Goal: Task Accomplishment & Management: Manage account settings

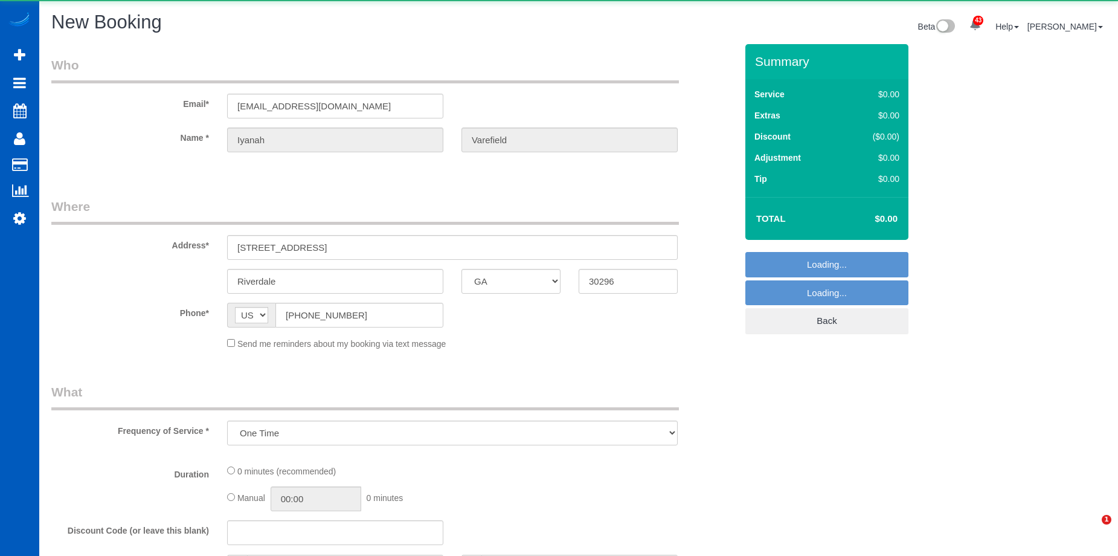
select select "GA"
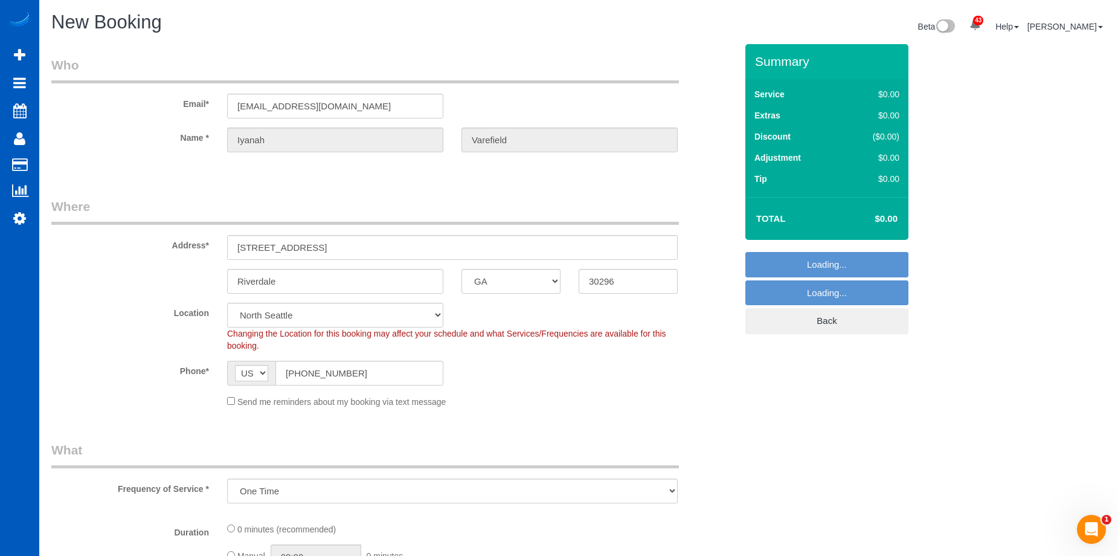
select select "199"
select select "object:8909"
select select "369"
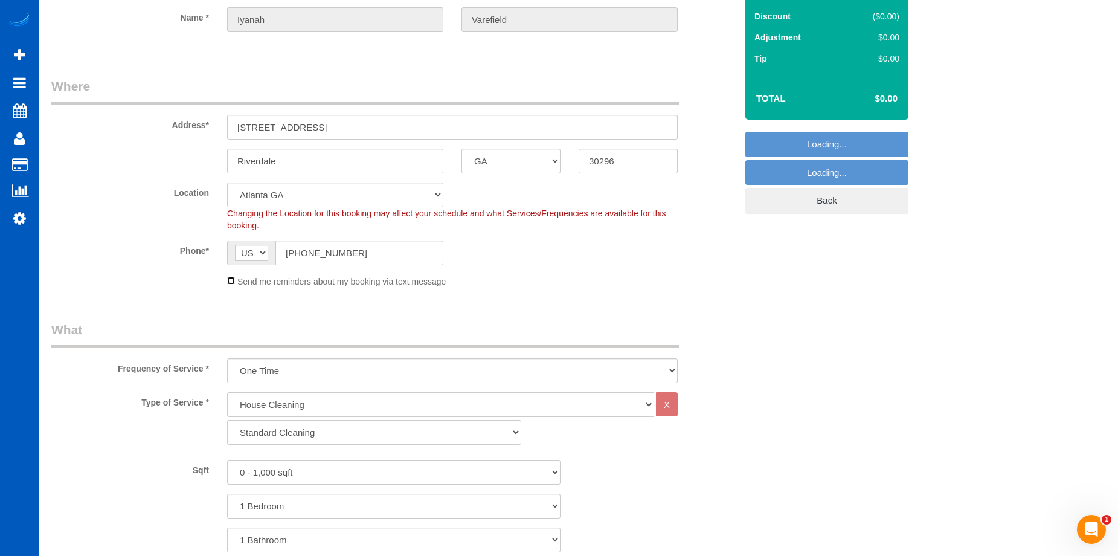
scroll to position [121, 0]
select select "object:8999"
click at [303, 432] on select "Standard Cleaning Deep Cleaning Move In/ Out Cleaning" at bounding box center [374, 431] width 294 height 25
select select "367"
click at [227, 419] on select "Standard Cleaning Deep Cleaning Move In/ Out Cleaning" at bounding box center [374, 431] width 294 height 25
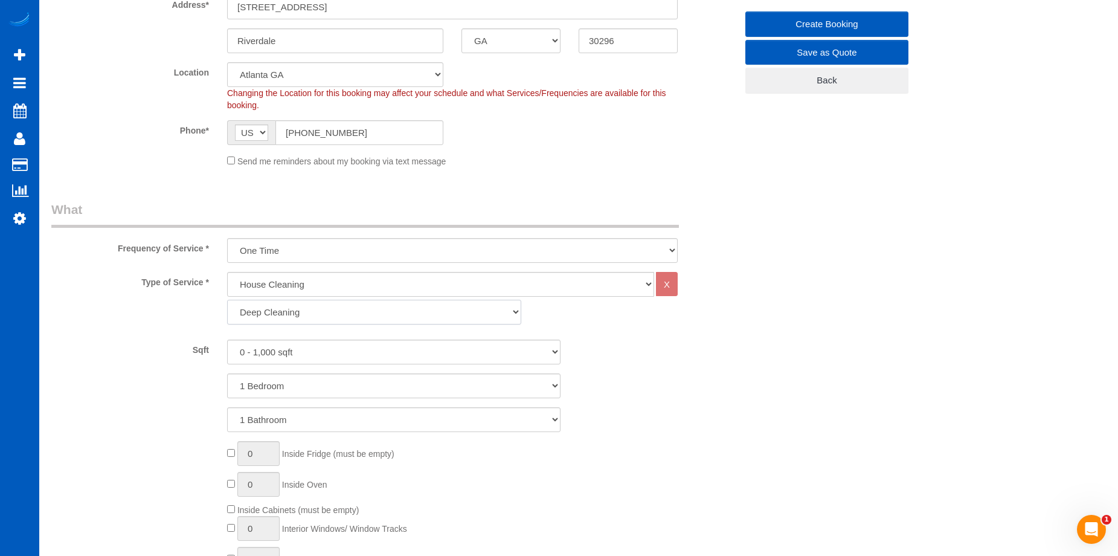
scroll to position [242, 0]
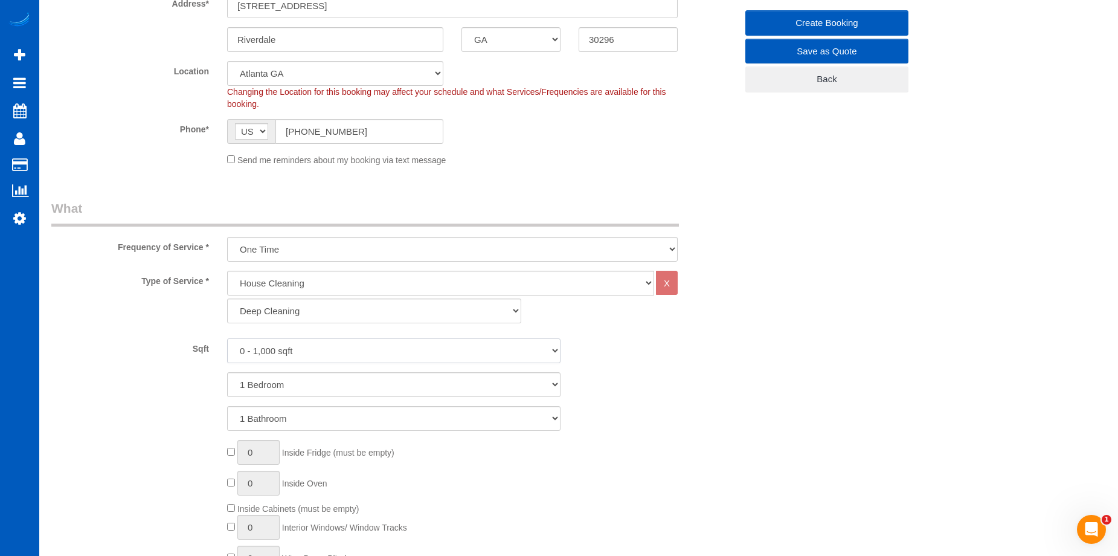
click at [318, 356] on select "0 - 1,000 sqft 1,001 - 1,500 sqft 1,501 - 2,000 sqft 2,001 - 2,500 sqft 2,501 -…" at bounding box center [394, 350] width 334 height 25
select select "1501"
click at [227, 338] on select "0 - 1,000 sqft 1,001 - 1,500 sqft 1,501 - 2,000 sqft 2,001 - 2,500 sqft 2,501 -…" at bounding box center [394, 350] width 334 height 25
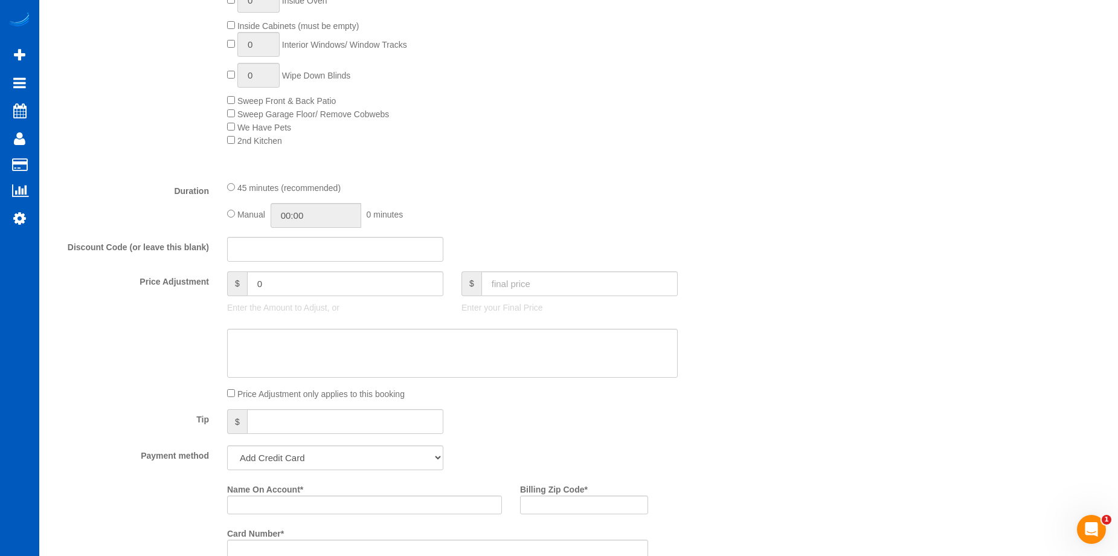
scroll to position [725, 0]
click at [521, 285] on input "text" at bounding box center [580, 283] width 196 height 25
type input "150"
click at [483, 338] on textarea at bounding box center [452, 353] width 451 height 50
type input "-174"
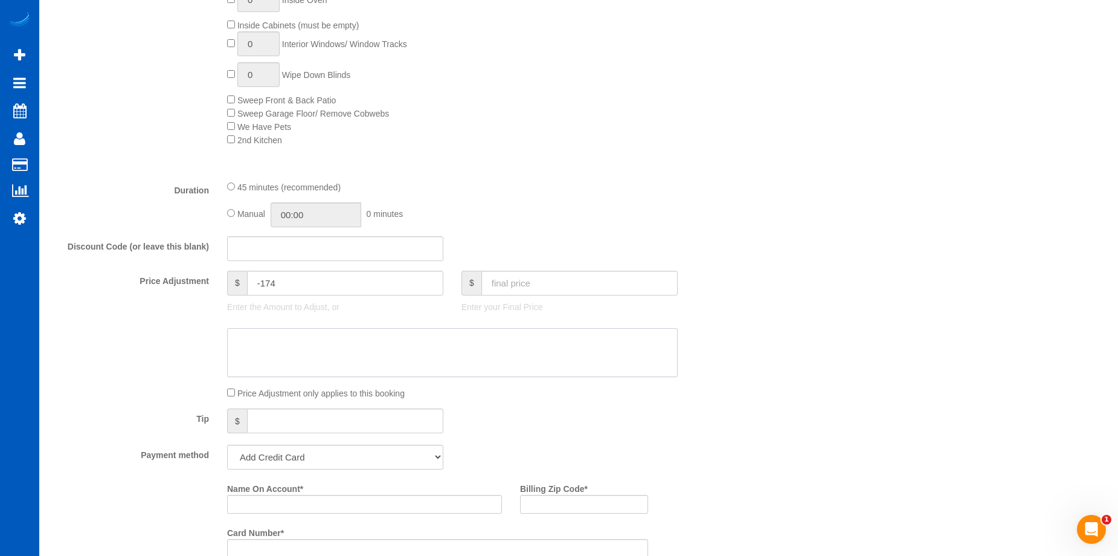
click at [361, 341] on textarea at bounding box center [452, 353] width 451 height 50
paste textarea "Two rooms total"
type textarea "Two rooms total"
click at [91, 315] on div "Price Adjustment $ -174 Enter the Amount to Adjust, or $ Enter your Final Price" at bounding box center [393, 295] width 703 height 48
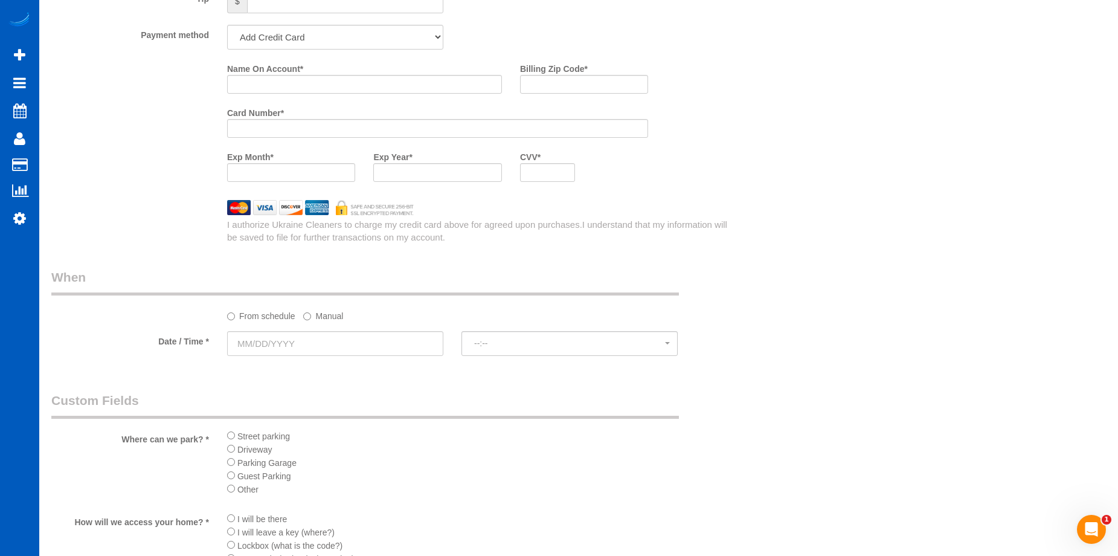
scroll to position [1208, 0]
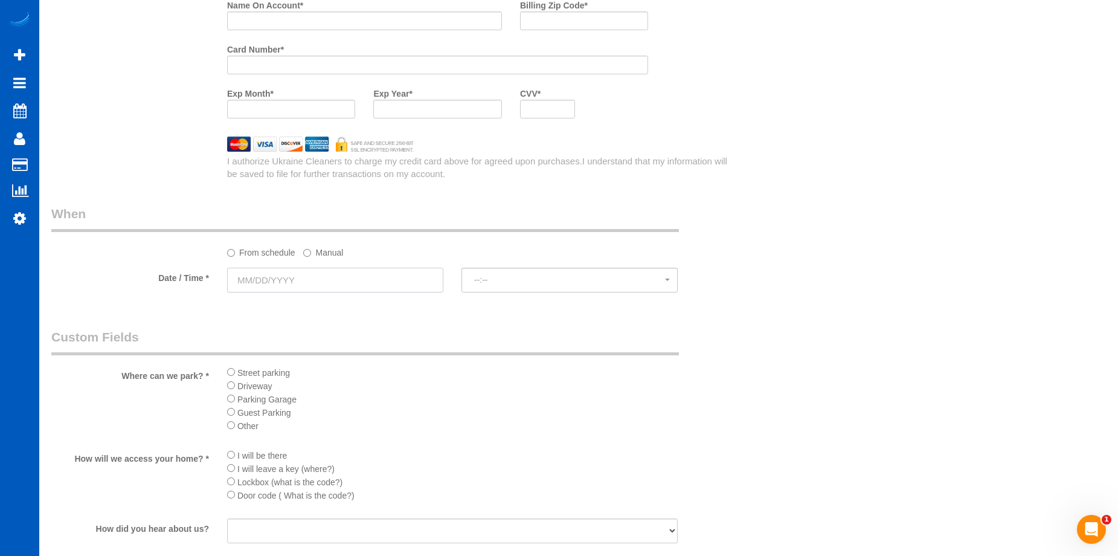
click at [347, 279] on input "text" at bounding box center [335, 280] width 216 height 25
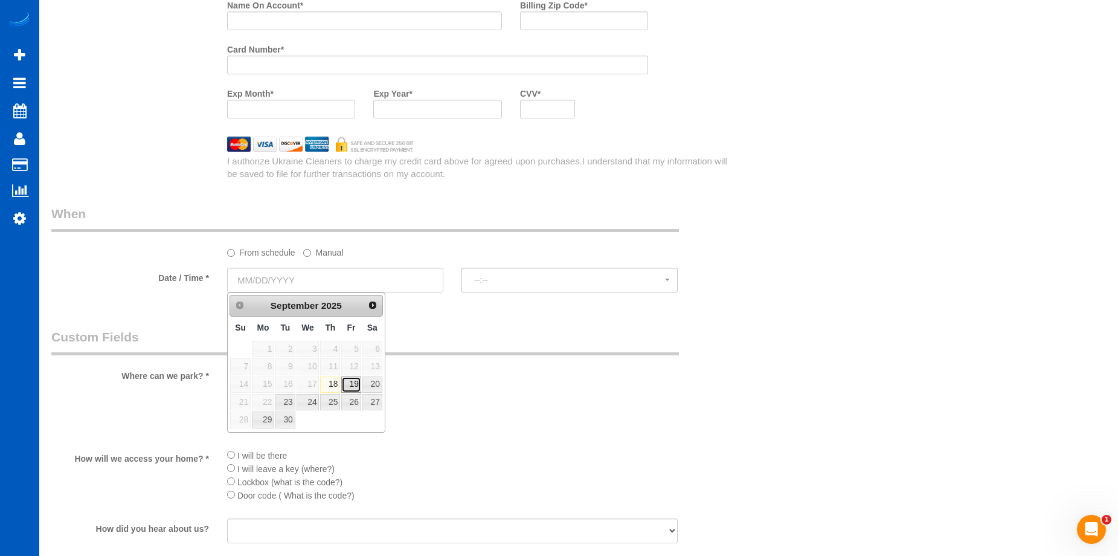
click at [359, 383] on link "19" at bounding box center [350, 384] width 19 height 16
type input "09/19/2025"
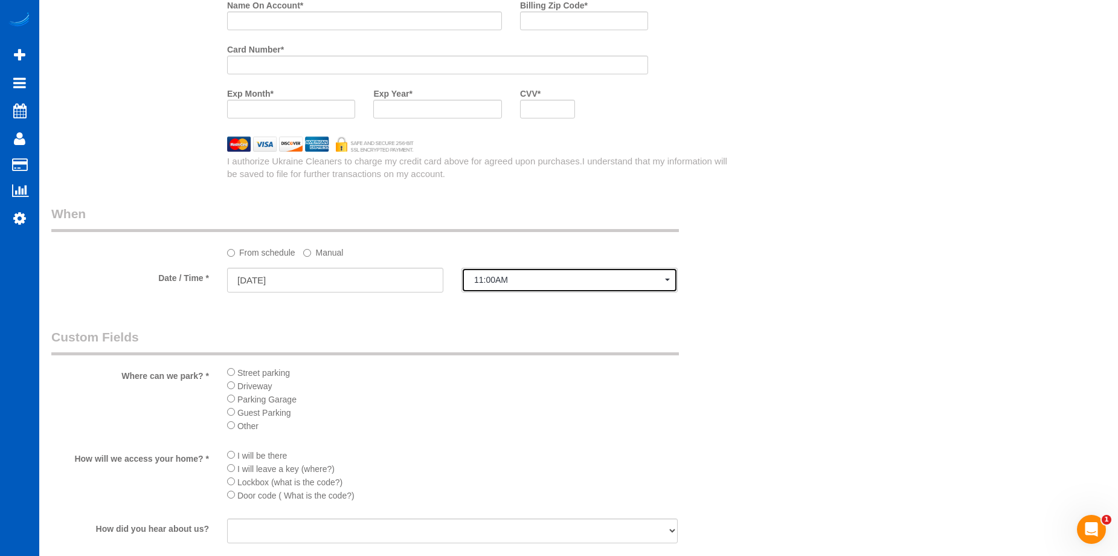
click at [510, 280] on span "11:00AM" at bounding box center [569, 280] width 191 height 10
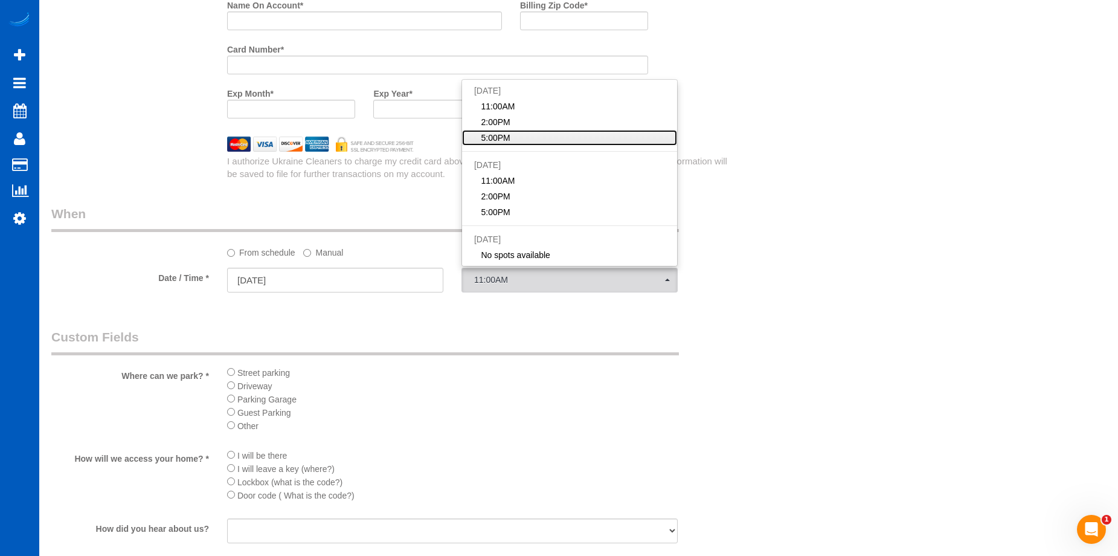
click at [534, 141] on link "5:00PM" at bounding box center [569, 138] width 215 height 16
select select "spot3"
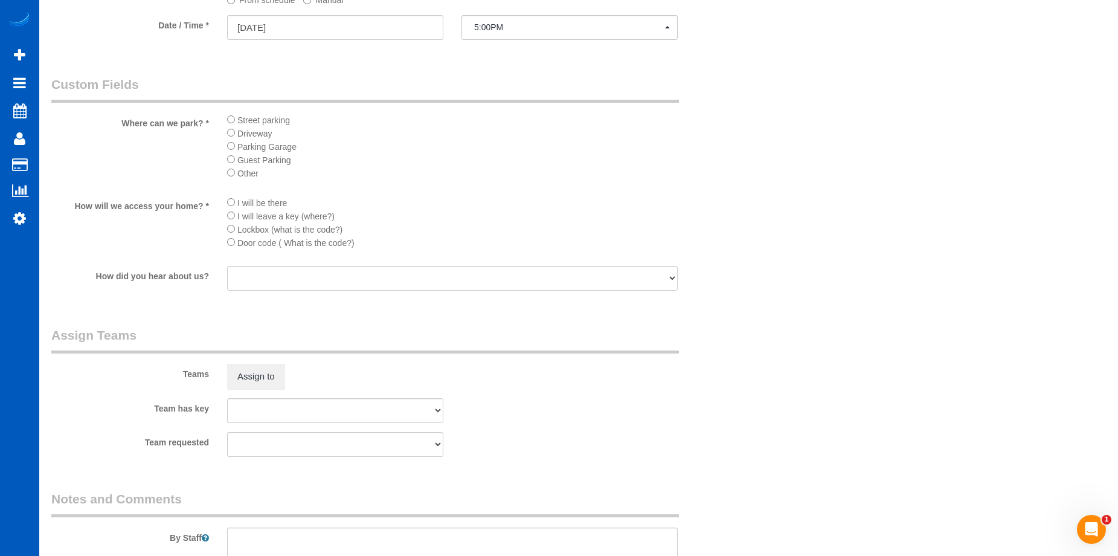
scroll to position [1571, 0]
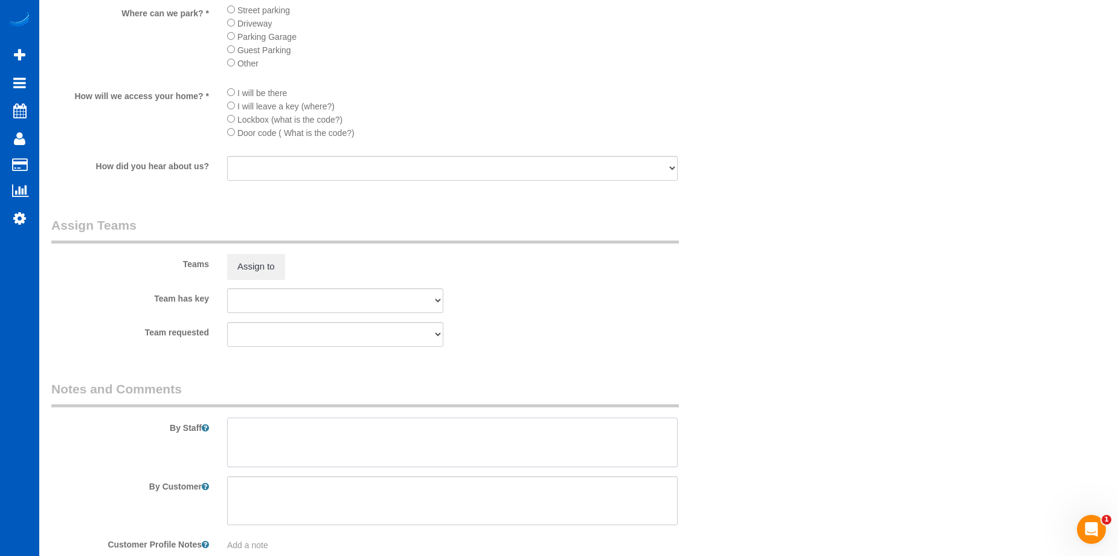
click at [340, 451] on textarea at bounding box center [452, 442] width 451 height 50
click at [364, 431] on textarea at bounding box center [452, 442] width 451 height 50
paste textarea "Just cleaning living room and master bedroom"
type textarea "Booked by Aaron. Just cleaning living room and master bedroom"
click at [265, 269] on button "Assign to" at bounding box center [256, 266] width 58 height 25
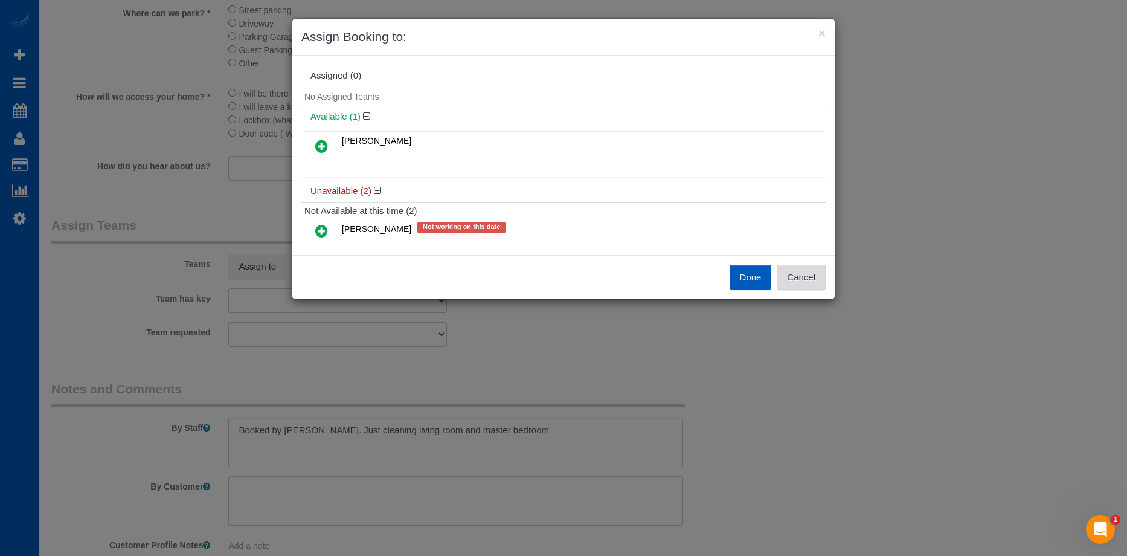
click at [802, 270] on button "Cancel" at bounding box center [801, 277] width 49 height 25
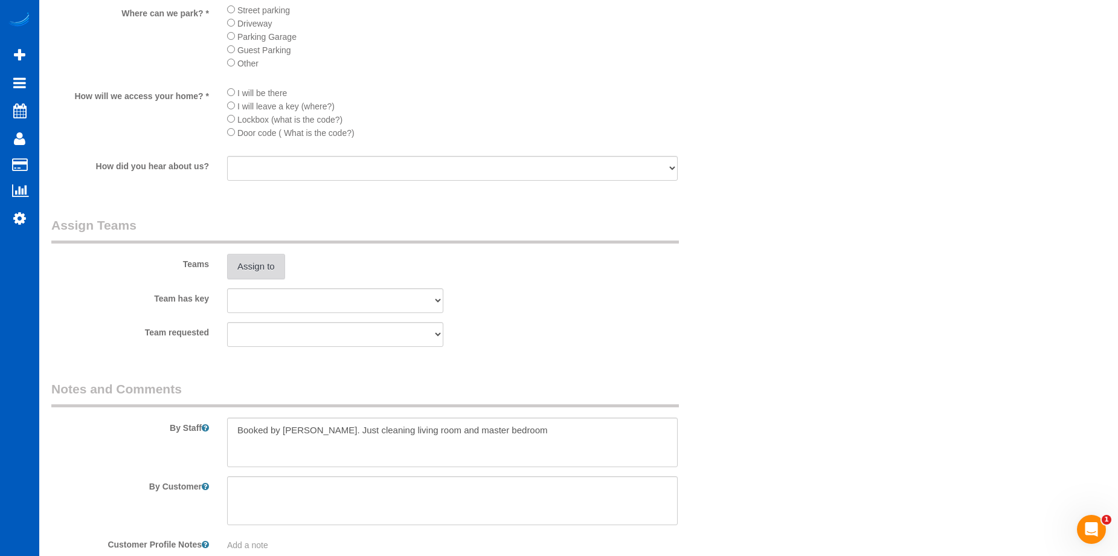
click at [250, 260] on button "Assign to" at bounding box center [256, 266] width 58 height 25
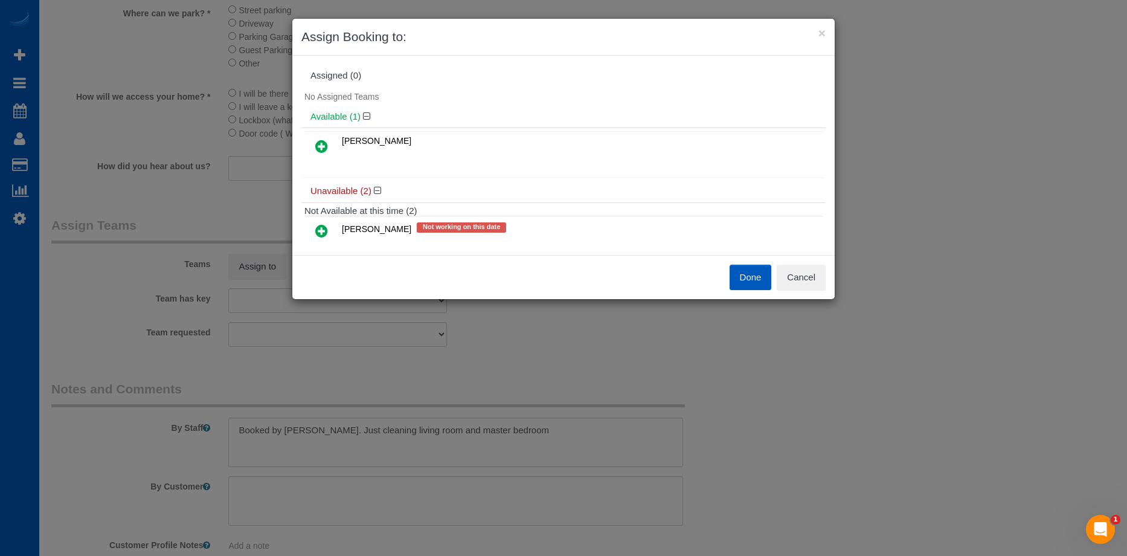
click at [315, 145] on link at bounding box center [322, 147] width 28 height 24
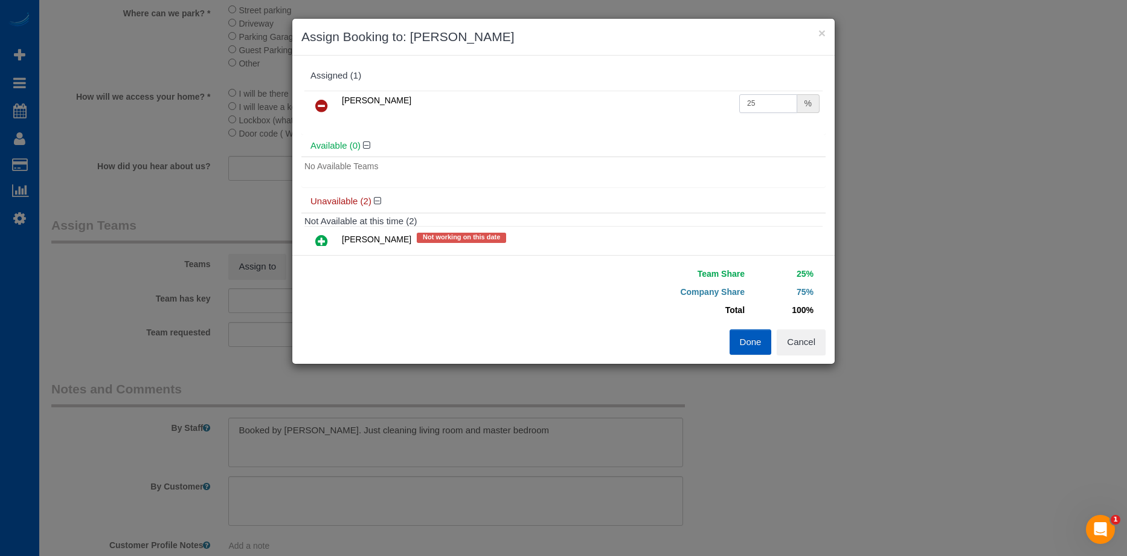
click at [765, 106] on input "25" at bounding box center [769, 103] width 58 height 19
drag, startPoint x: 766, startPoint y: 105, endPoint x: 644, endPoint y: 102, distance: 122.1
click at [646, 101] on tr "Viktoriia Baydak 25 %" at bounding box center [564, 106] width 518 height 31
type input "50"
click at [744, 341] on button "Done" at bounding box center [751, 341] width 42 height 25
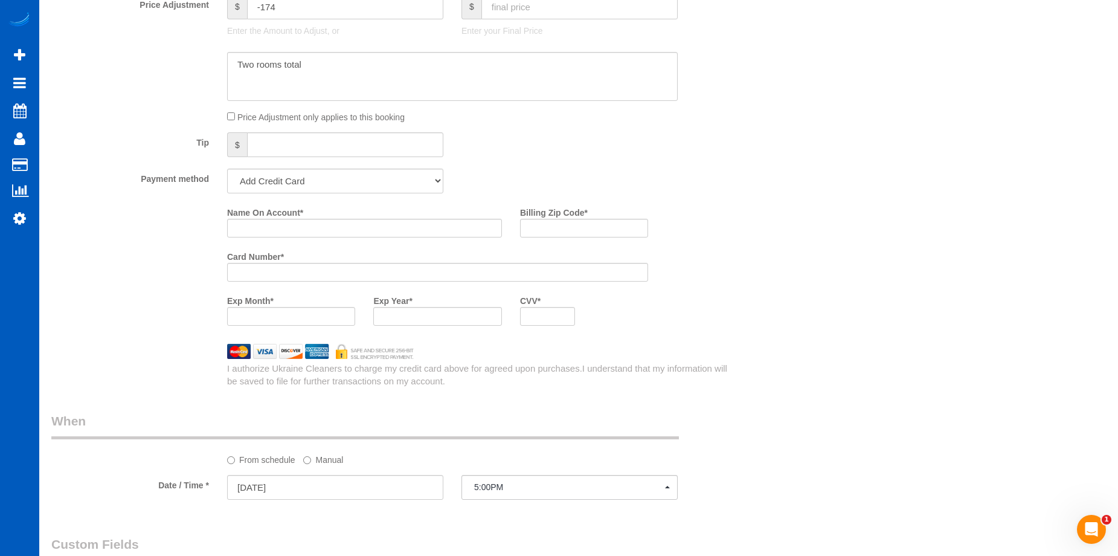
scroll to position [846, 0]
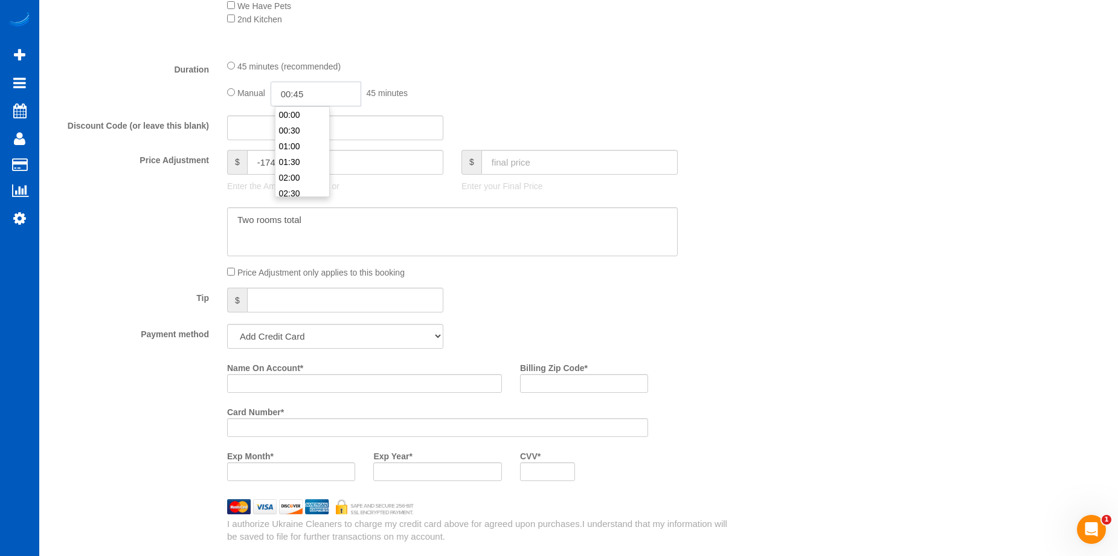
click at [303, 93] on input "00:45" at bounding box center [316, 94] width 91 height 25
type input "03:00"
click at [300, 149] on li "03:00" at bounding box center [303, 149] width 54 height 16
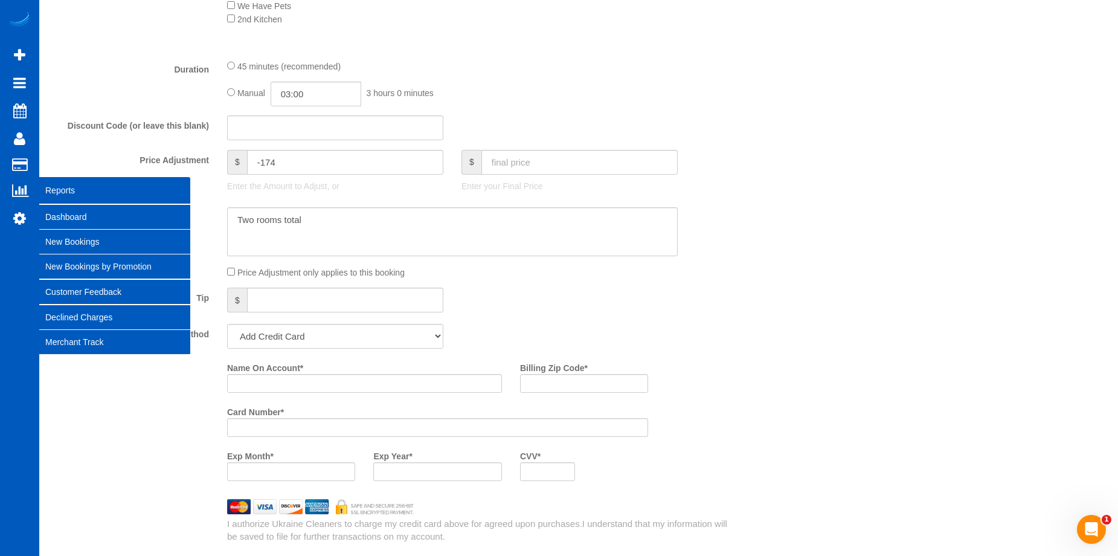
select select "spot14"
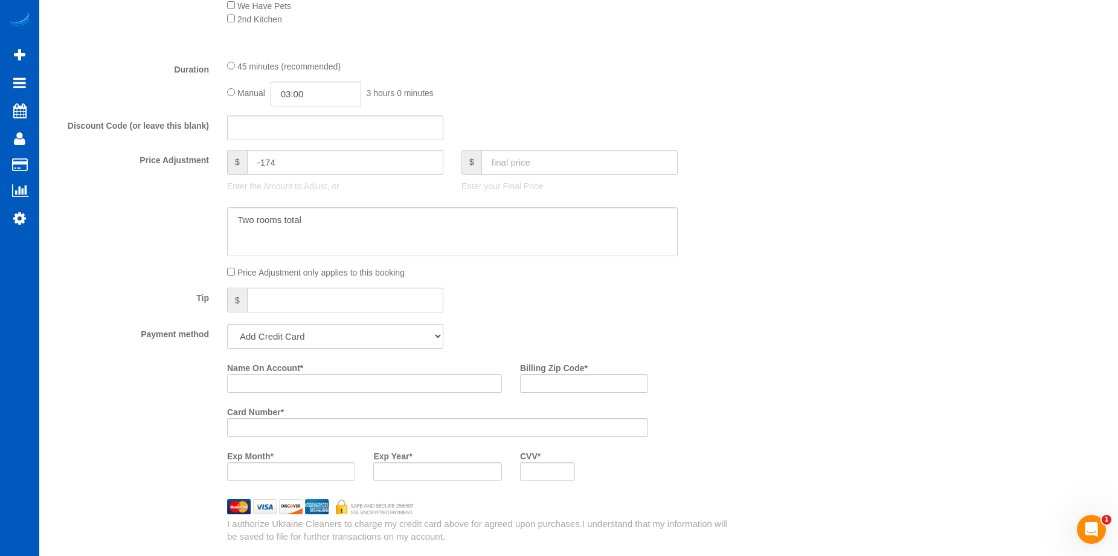
click at [390, 381] on input "Name On Account *" at bounding box center [364, 383] width 275 height 19
paste input "Iyana Varfield"
type input "Iyana Varfield"
click at [537, 382] on input "Billing Zip Code *" at bounding box center [584, 383] width 128 height 19
paste input "95829"
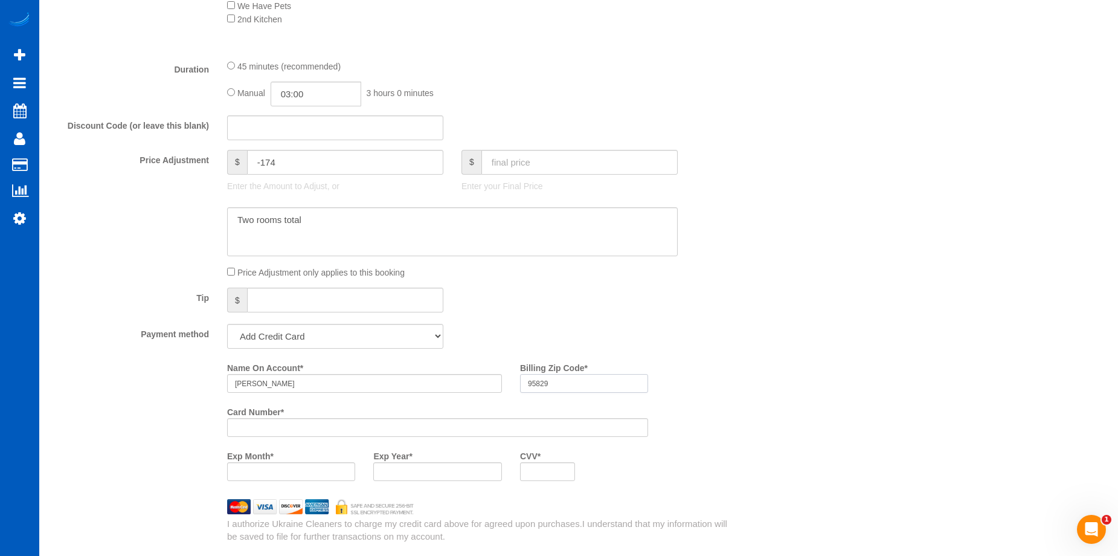
type input "95829"
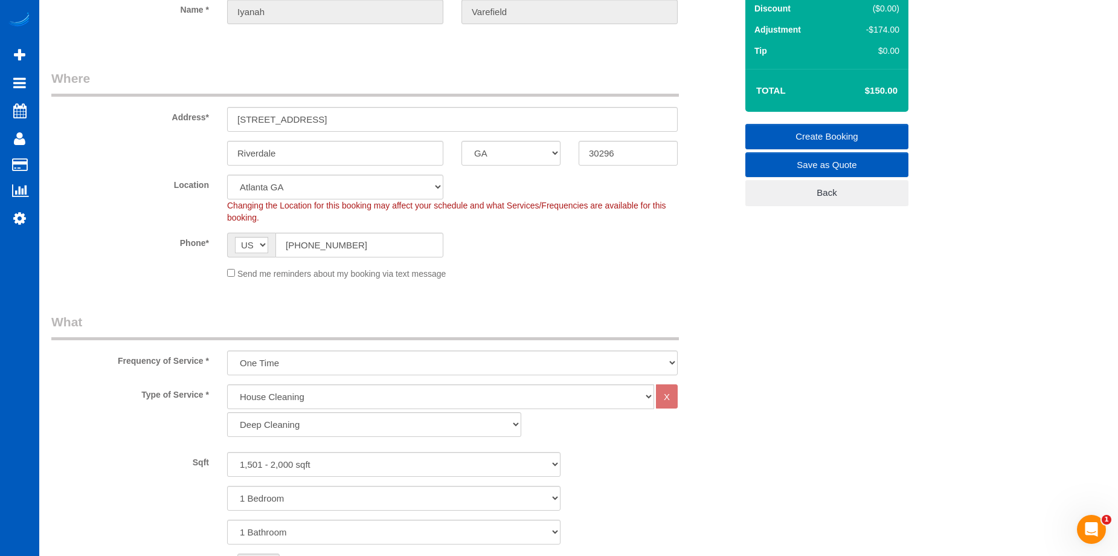
scroll to position [121, 0]
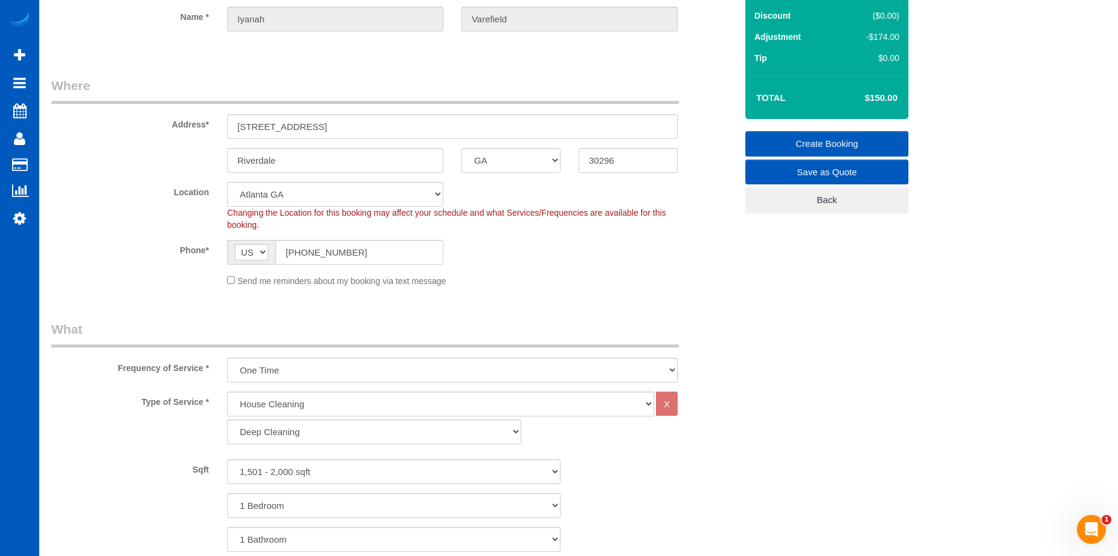
click at [781, 138] on link "Create Booking" at bounding box center [827, 143] width 163 height 25
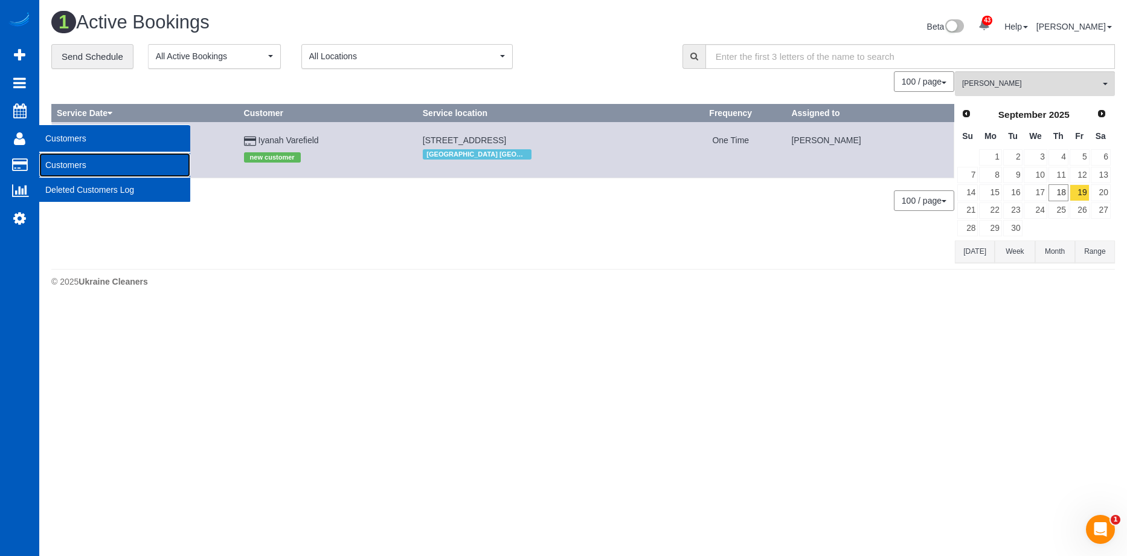
click at [64, 165] on link "Customers" at bounding box center [114, 165] width 151 height 24
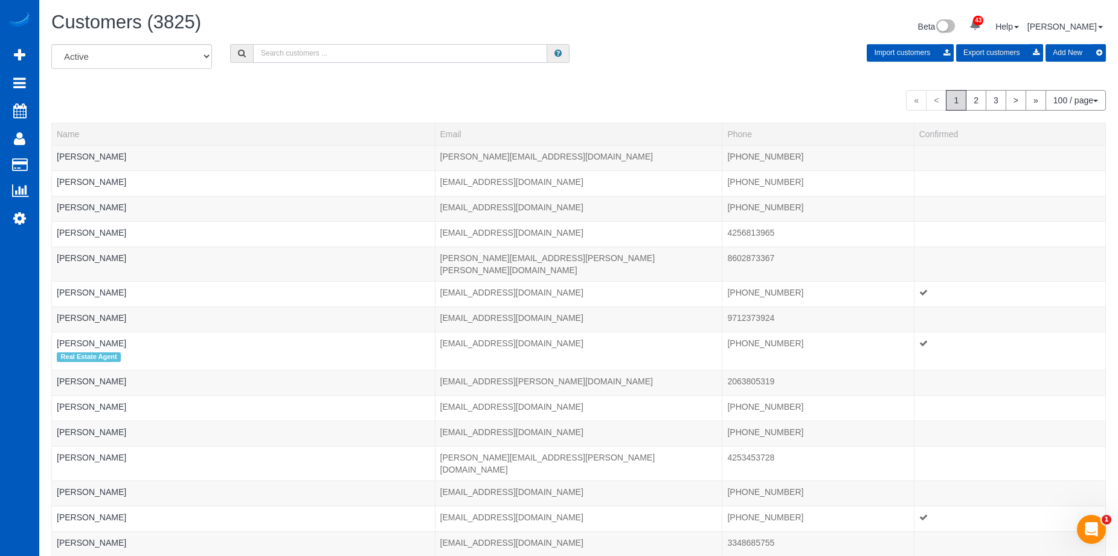
click at [347, 54] on input "text" at bounding box center [400, 53] width 294 height 19
paste input "Lgweihl@gmail.com"
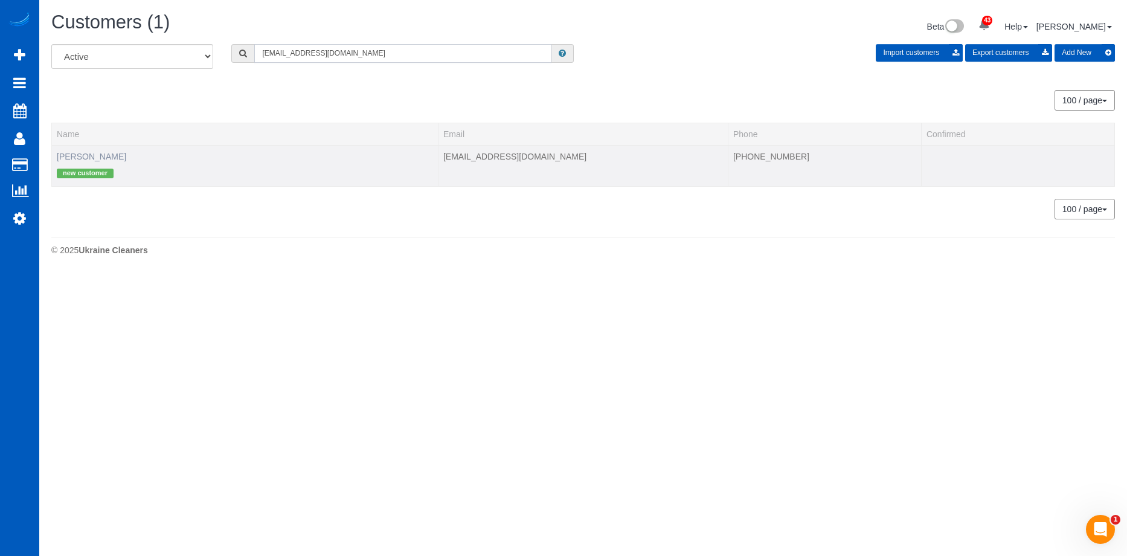
type input "Lgweihl@gmail.com"
click at [90, 157] on link "Lois Weihl" at bounding box center [91, 157] width 69 height 10
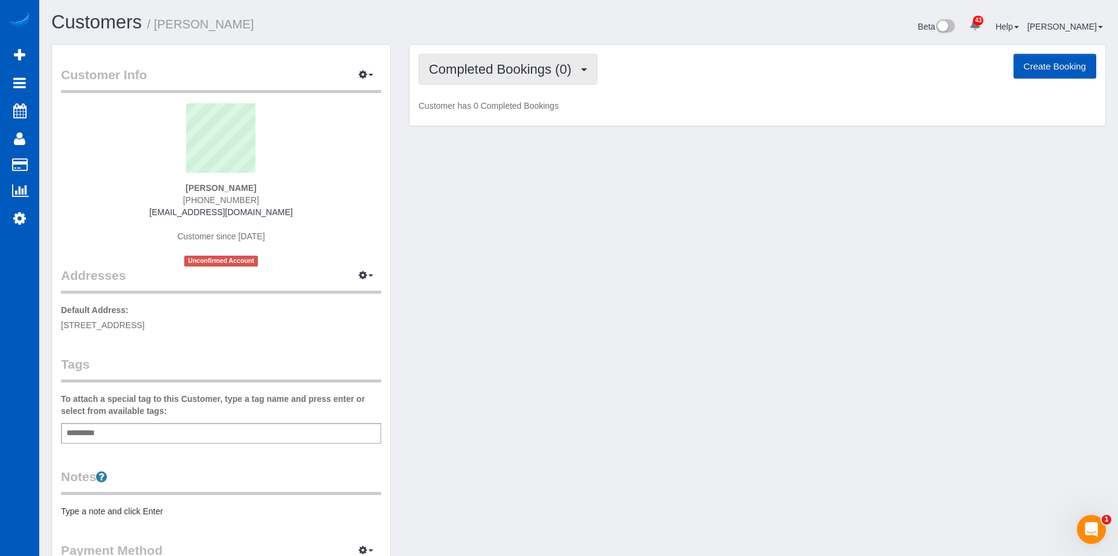
click at [569, 79] on button "Completed Bookings (0)" at bounding box center [508, 69] width 179 height 31
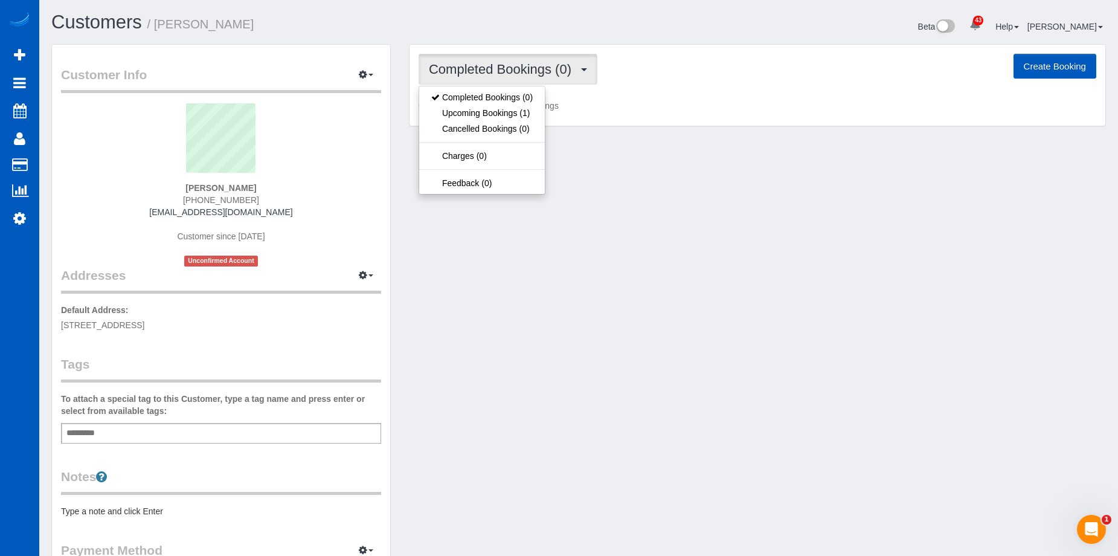
click at [578, 69] on span "Completed Bookings (0)" at bounding box center [503, 69] width 149 height 15
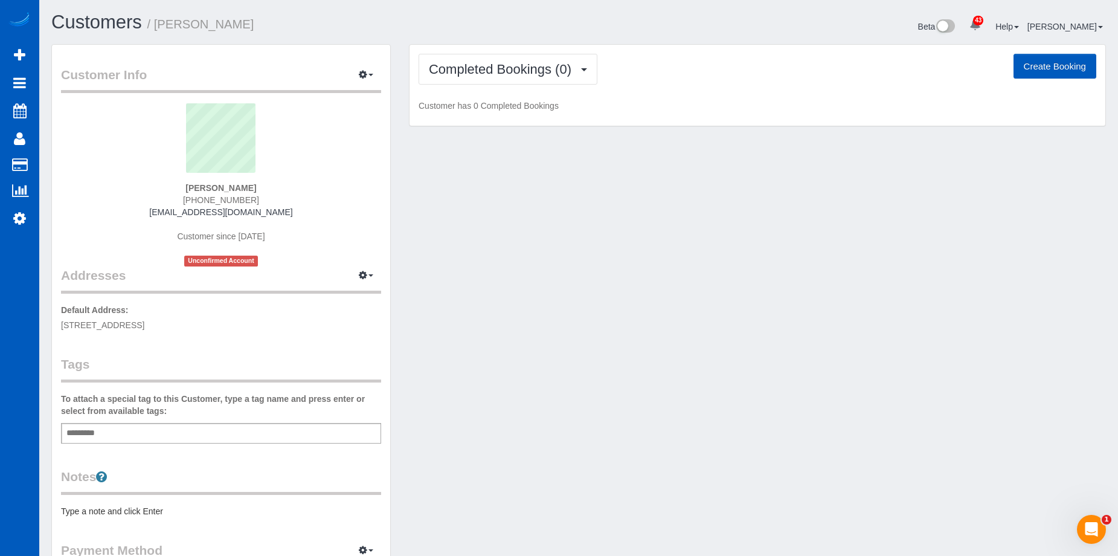
click at [1043, 57] on button "Create Booking" at bounding box center [1055, 66] width 83 height 25
select select "WA"
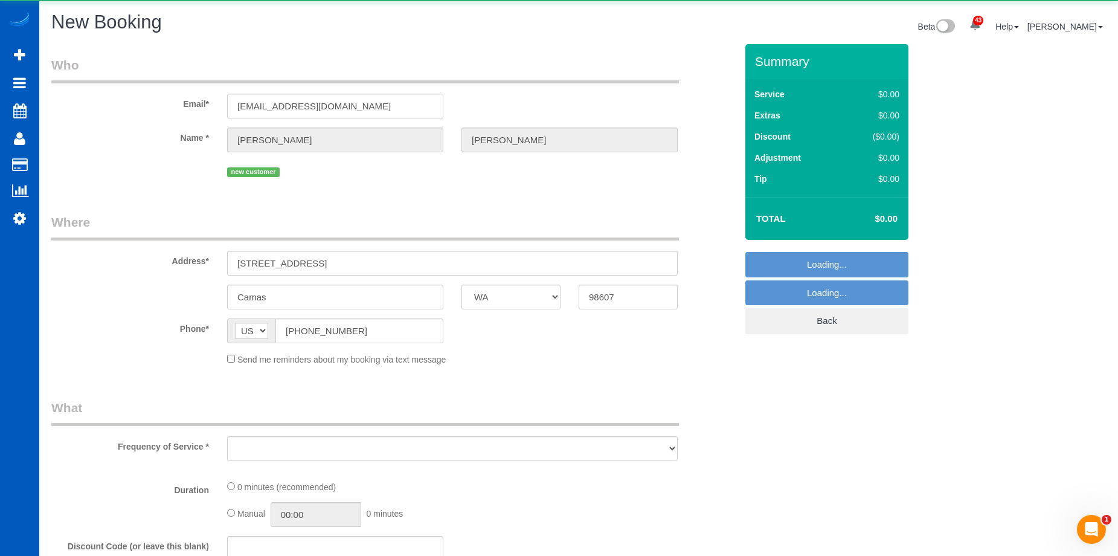
select select "string:fspay-fdf99ce8-80b4-40bf-ab3a-898384235526"
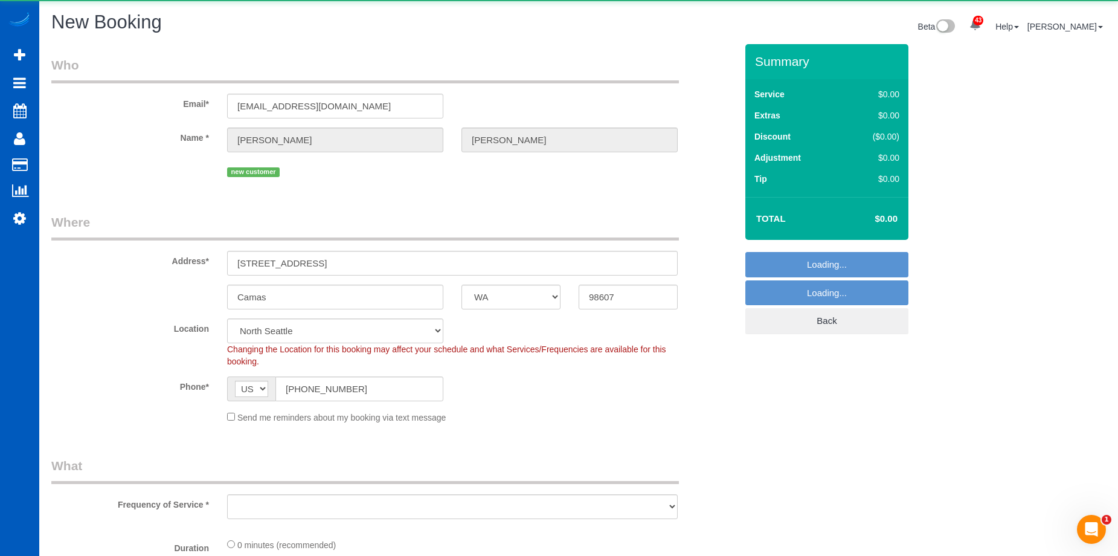
select select "object:10845"
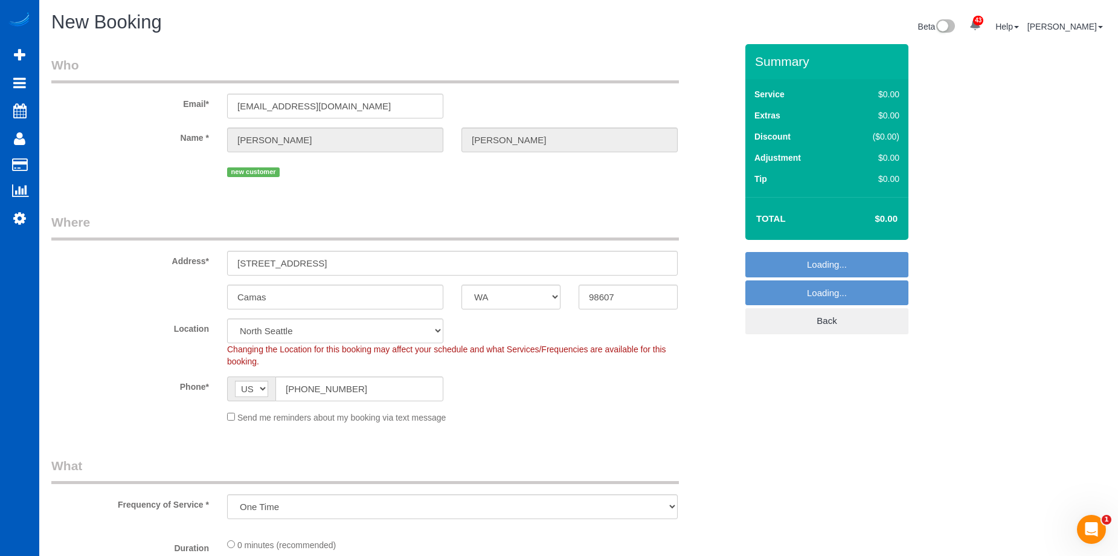
select select "199"
select select "object:10989"
select select "366"
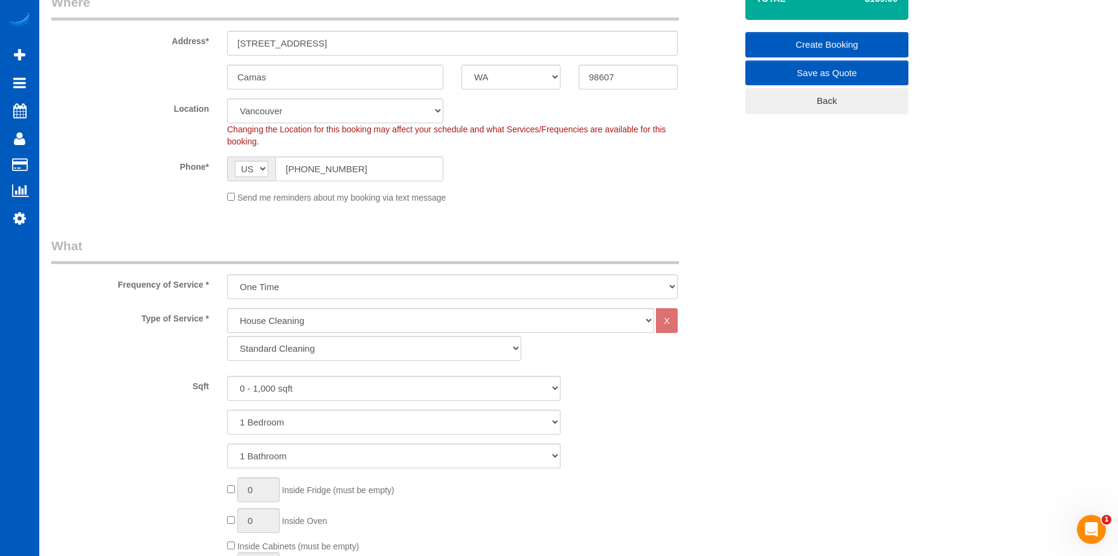
scroll to position [242, 0]
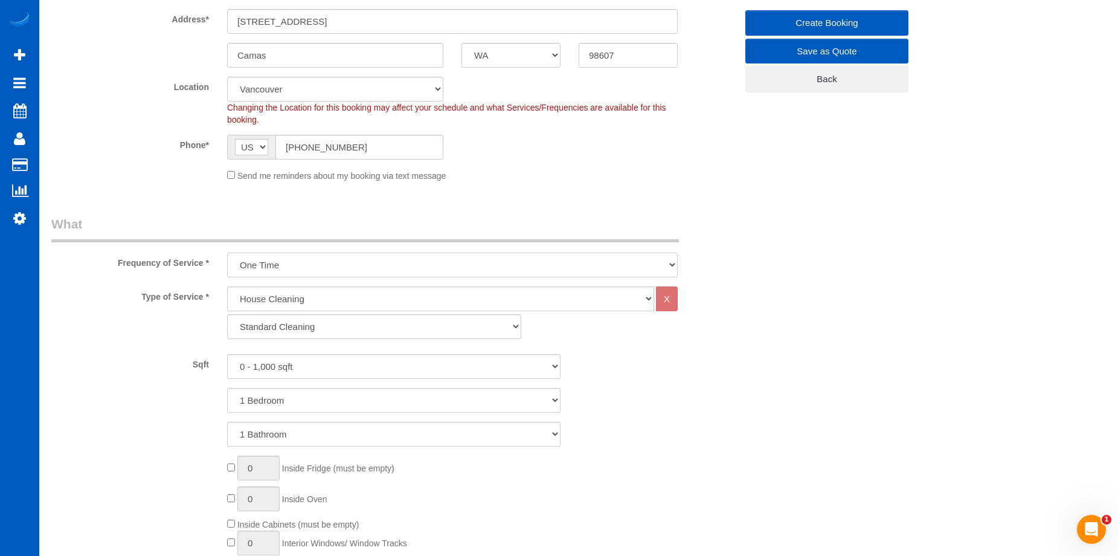
click at [370, 260] on select "One Time Weekly - 15.00% Every 2 Weeks - 10.00% Every 4 Weeks - 5.00% Every 2 M…" at bounding box center [452, 265] width 451 height 25
select select "object:11080"
click at [227, 253] on select "One Time Weekly - 15.00% Every 2 Weeks - 10.00% Every 4 Weeks - 5.00% Every 2 M…" at bounding box center [452, 265] width 451 height 25
click at [345, 359] on select "0 - 1,000 sqft 1,001 - 1,500 sqft 1,501 - 2,000 sqft 2,001 - 2,500 sqft 2,501 -…" at bounding box center [394, 366] width 334 height 25
click at [227, 354] on select "0 - 1,000 sqft 1,001 - 1,500 sqft 1,501 - 2,000 sqft 2,001 - 2,500 sqft 2,501 -…" at bounding box center [394, 366] width 334 height 25
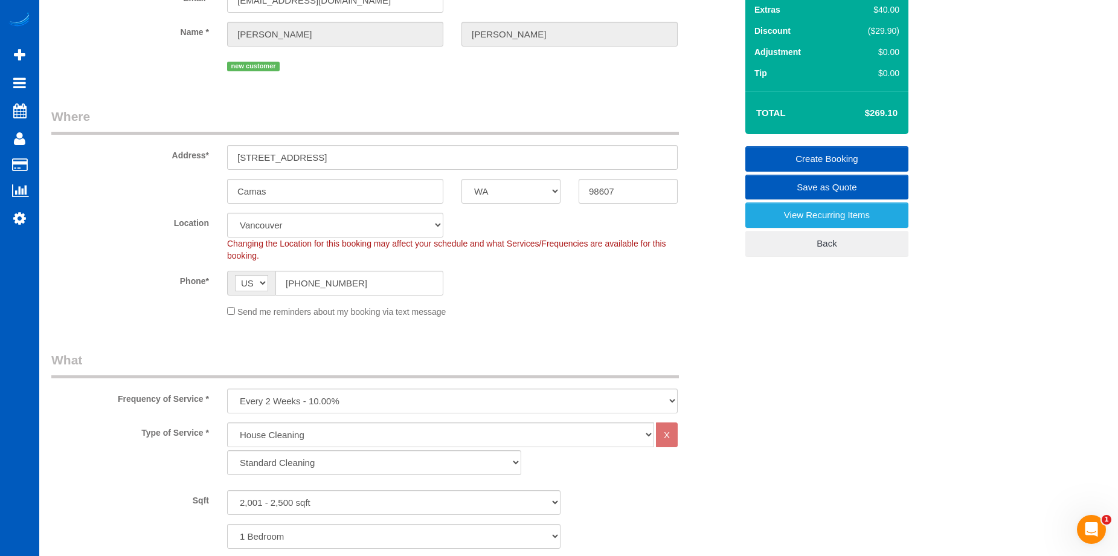
scroll to position [121, 0]
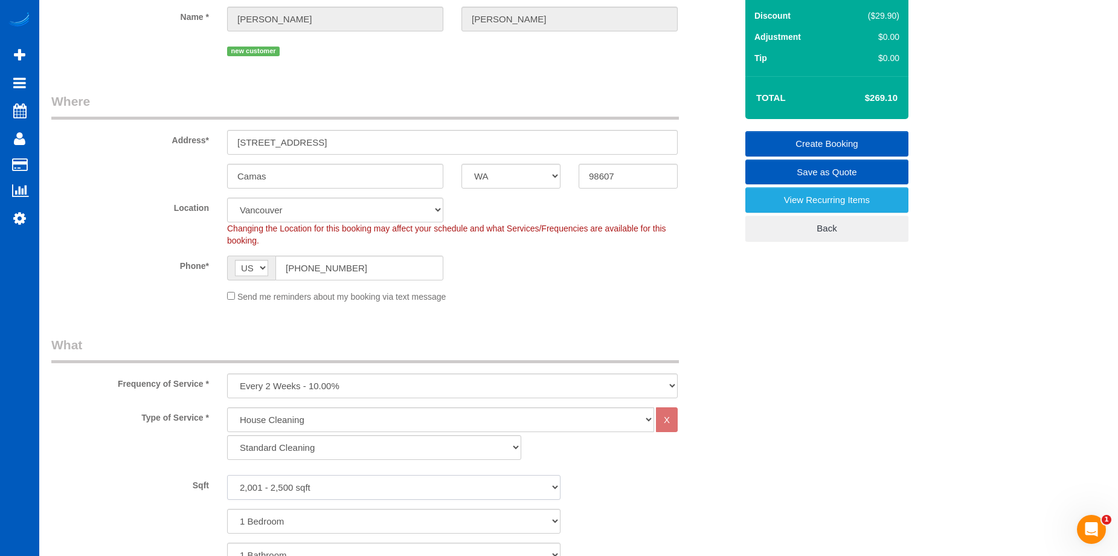
click at [386, 482] on select "0 - 1,000 sqft 1,001 - 1,500 sqft 1,501 - 2,000 sqft 2,001 - 2,500 sqft 2,501 -…" at bounding box center [394, 487] width 334 height 25
click at [227, 475] on select "0 - 1,000 sqft 1,001 - 1,500 sqft 1,501 - 2,000 sqft 2,001 - 2,500 sqft 2,501 -…" at bounding box center [394, 487] width 334 height 25
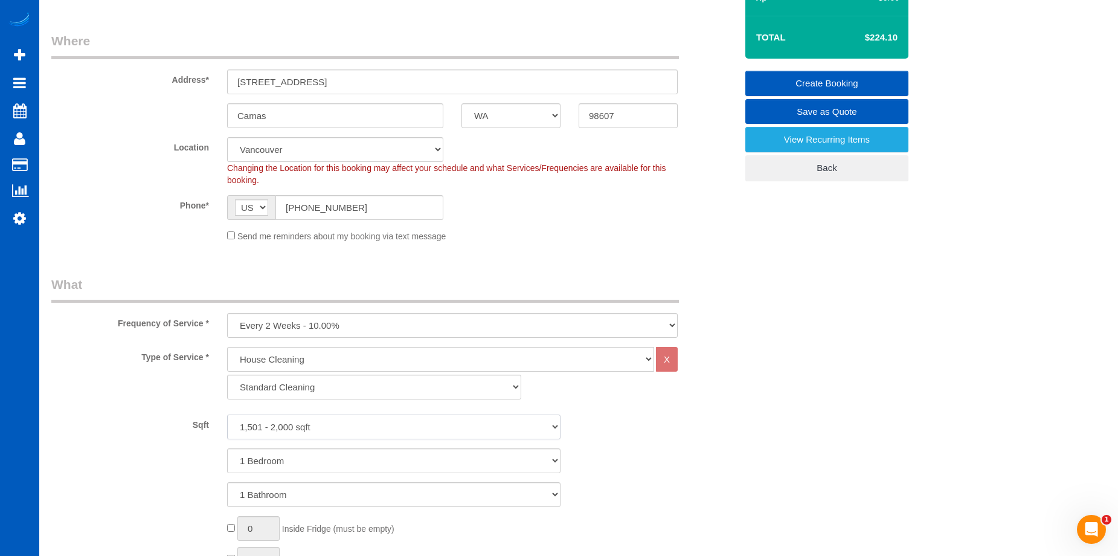
click at [358, 424] on select "0 - 1,000 sqft 1,001 - 1,500 sqft 1,501 - 2,000 sqft 2,001 - 2,500 sqft 2,501 -…" at bounding box center [394, 426] width 334 height 25
select select "2001"
click at [227, 414] on select "0 - 1,000 sqft 1,001 - 1,500 sqft 1,501 - 2,000 sqft 2,001 - 2,500 sqft 2,501 -…" at bounding box center [394, 426] width 334 height 25
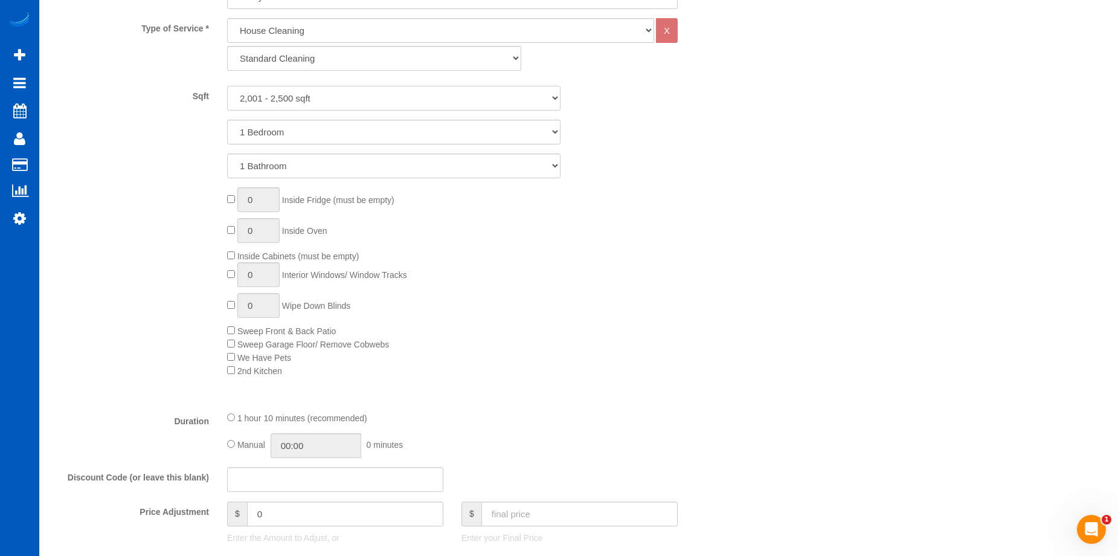
scroll to position [604, 0]
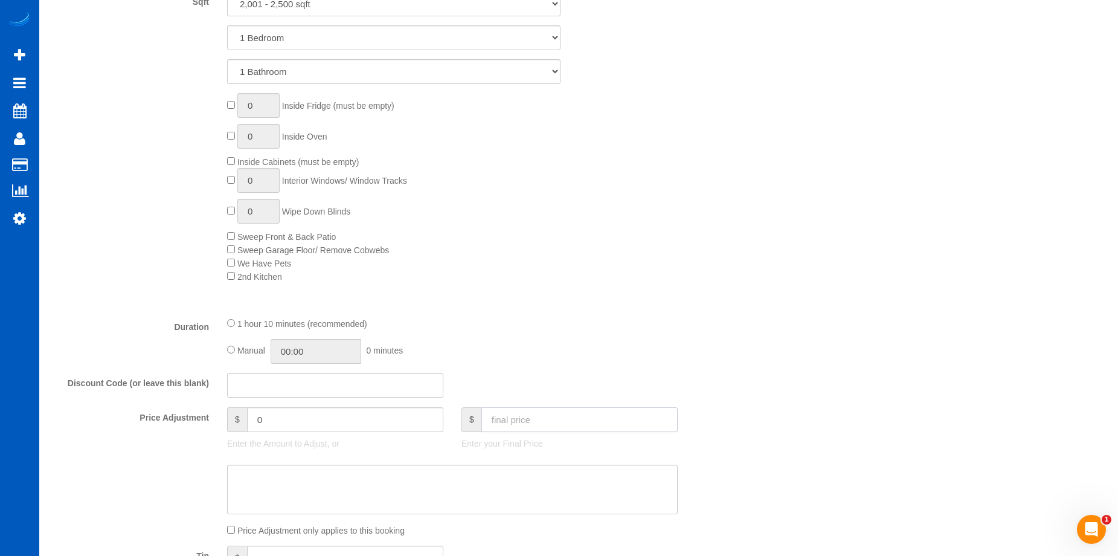
click at [583, 414] on input "text" at bounding box center [580, 419] width 196 height 25
type input "233.10"
click at [564, 484] on textarea at bounding box center [452, 490] width 451 height 50
type input "-36"
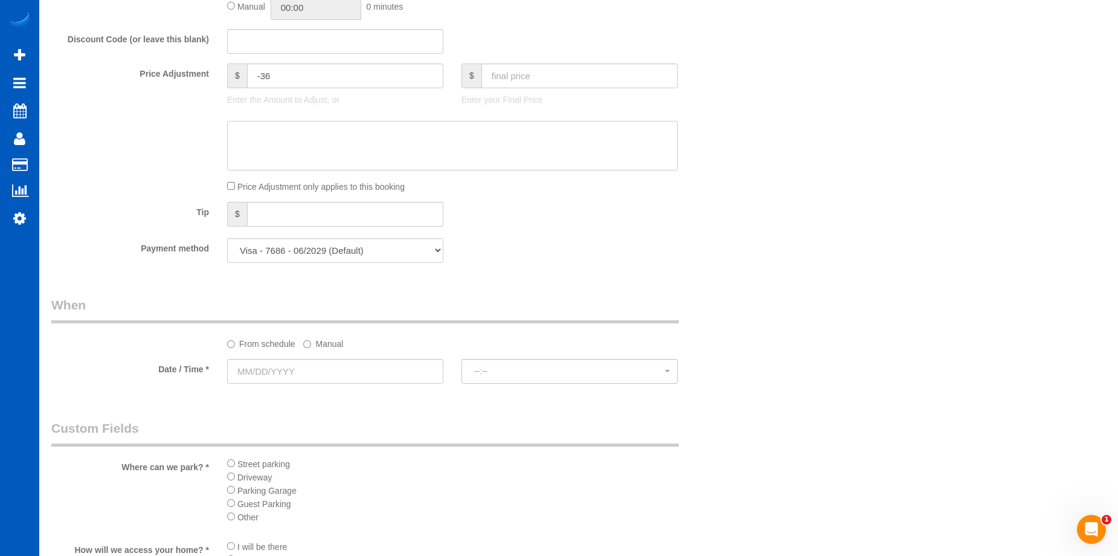
scroll to position [1027, 0]
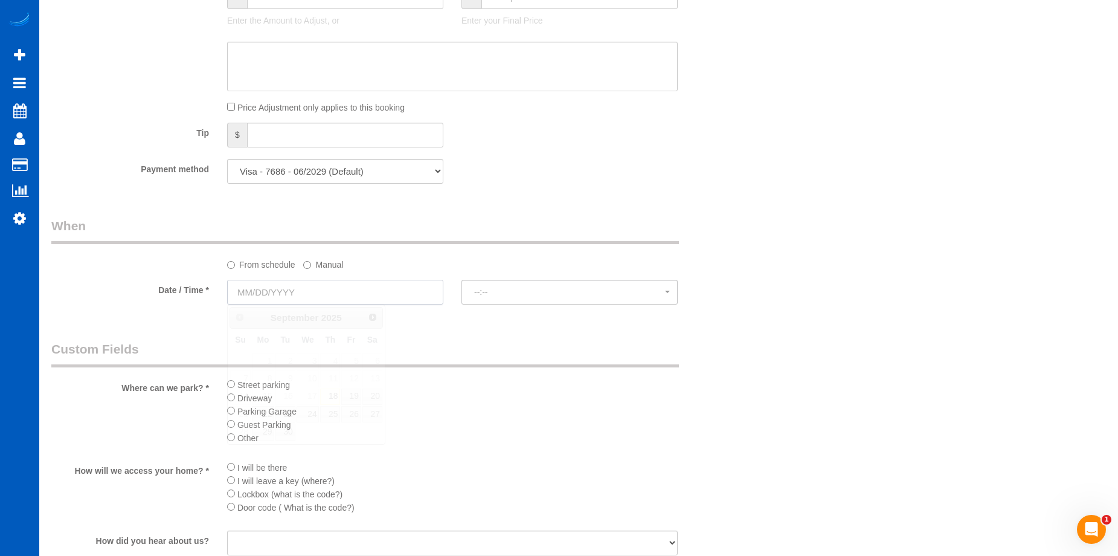
click at [369, 297] on input "text" at bounding box center [335, 292] width 216 height 25
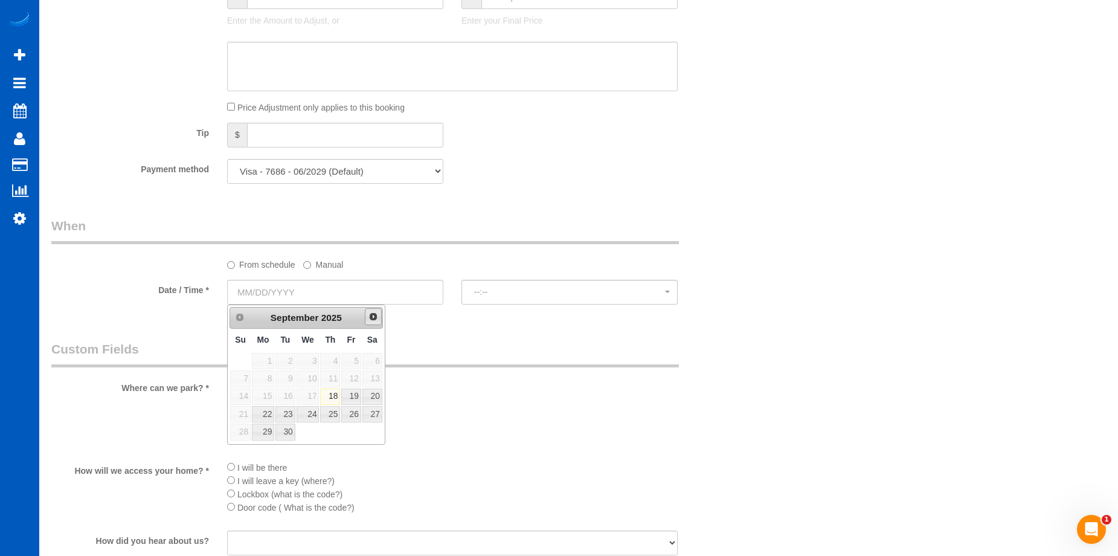
click at [378, 322] on link "Next" at bounding box center [373, 316] width 17 height 17
click at [312, 364] on link "1" at bounding box center [308, 361] width 23 height 16
type input "[DATE]"
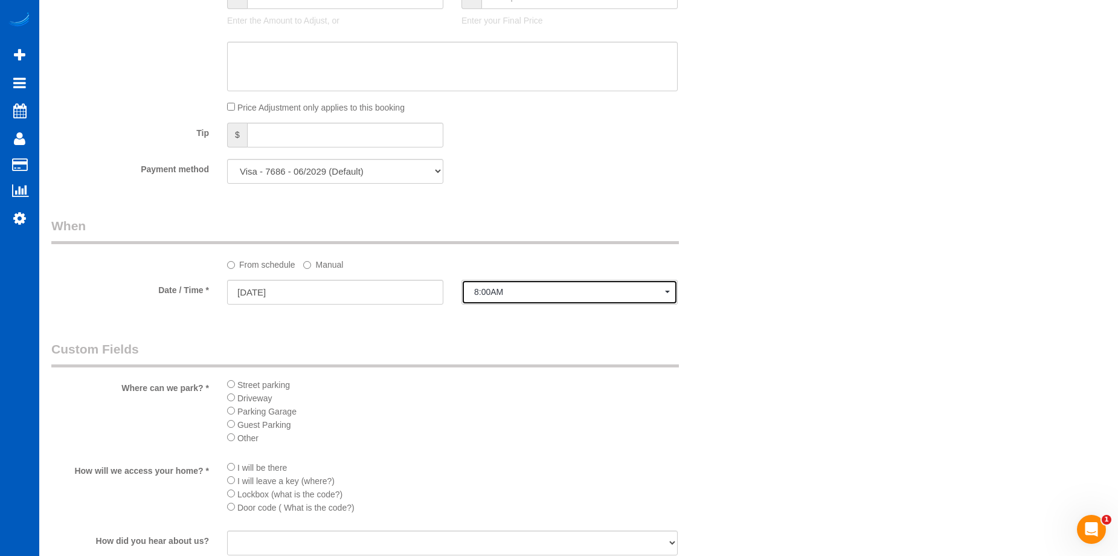
click at [505, 292] on span "8:00AM" at bounding box center [569, 292] width 191 height 10
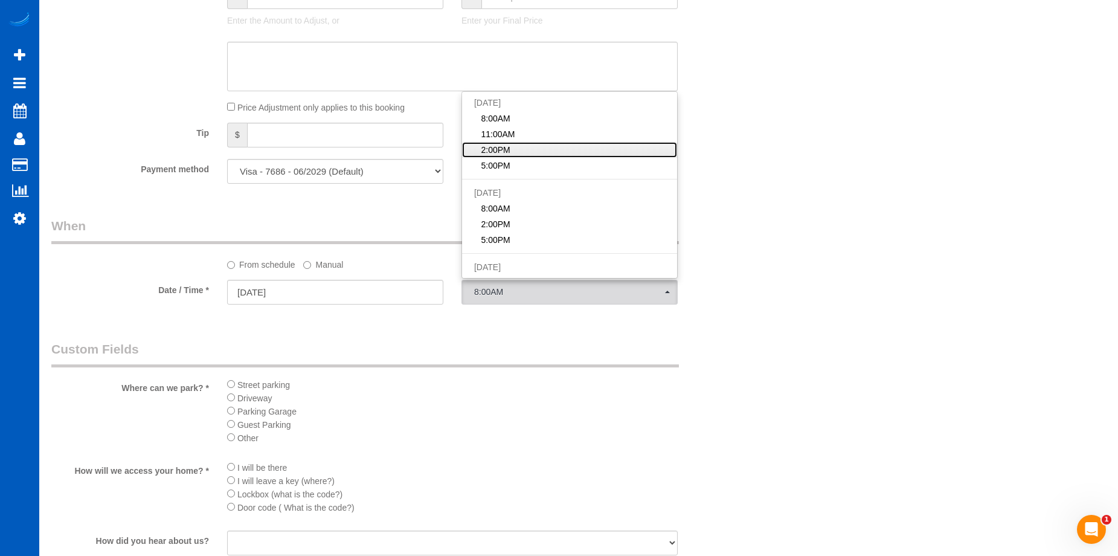
click at [523, 146] on link "2:00PM" at bounding box center [569, 150] width 215 height 16
select select "spot25"
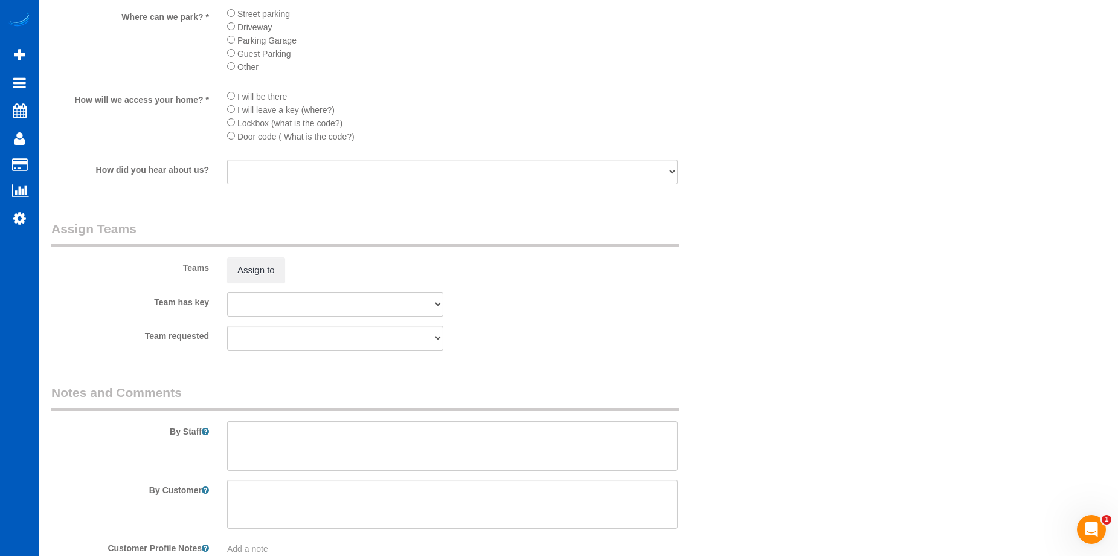
scroll to position [1472, 0]
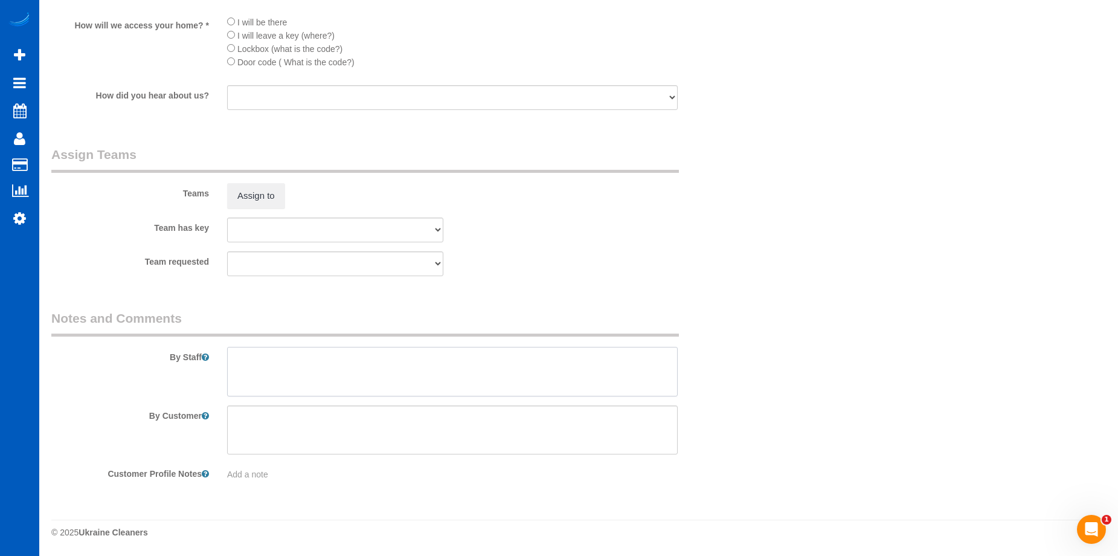
click at [416, 381] on textarea at bounding box center [452, 372] width 451 height 50
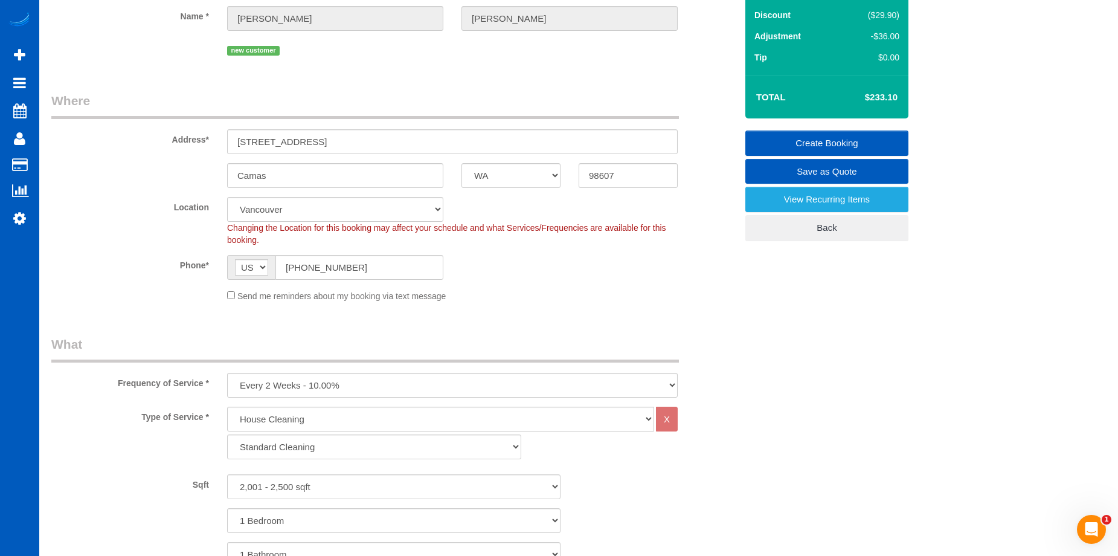
scroll to position [22, 0]
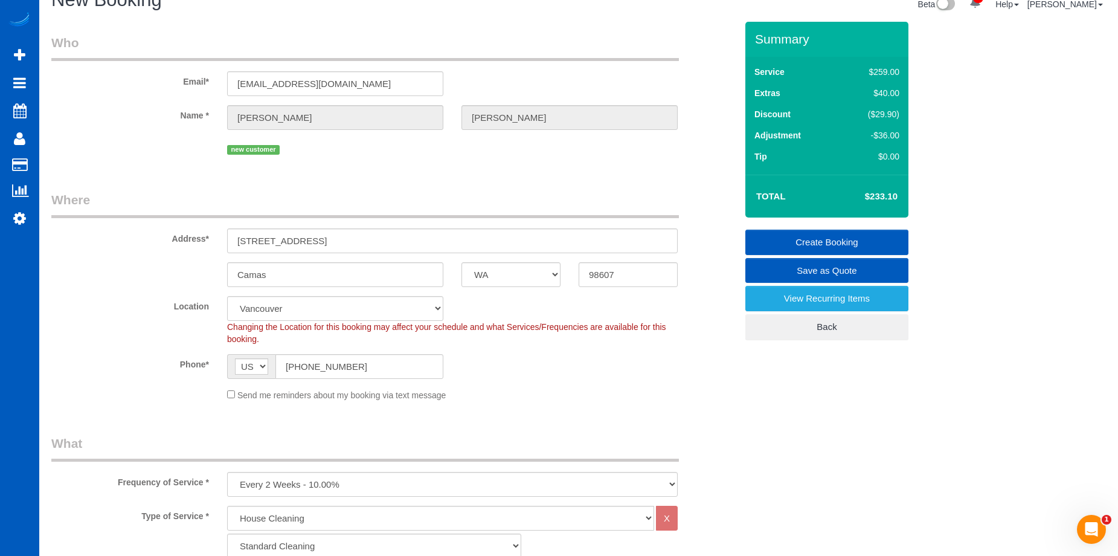
type textarea "Booked by [PERSON_NAME]."
click at [782, 242] on link "Create Booking" at bounding box center [827, 242] width 163 height 25
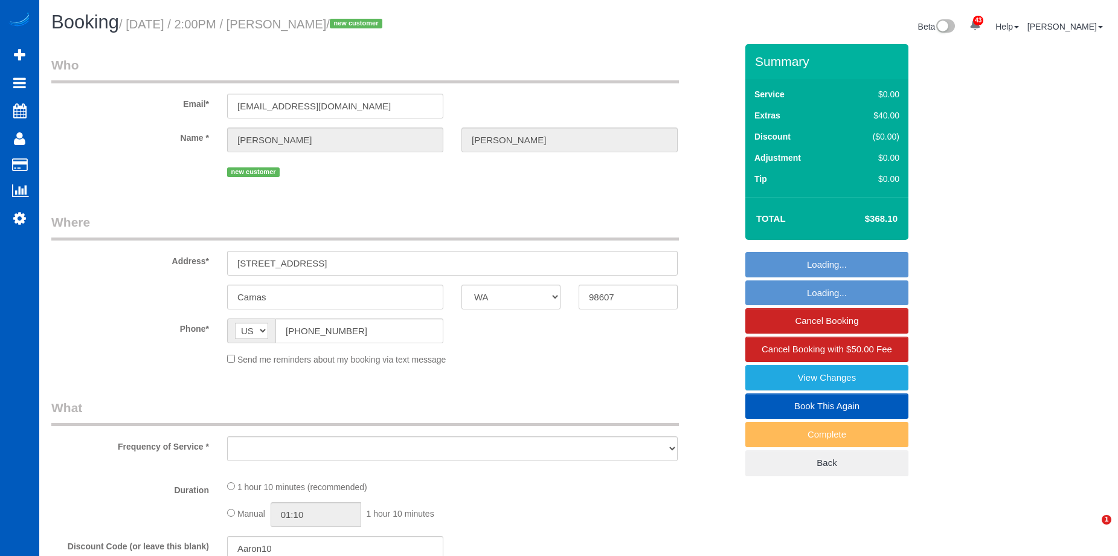
select select "WA"
select select "object:914"
select select "string:fspay-fdf99ce8-80b4-40bf-ab3a-898384235526"
select select "199"
select select "2001"
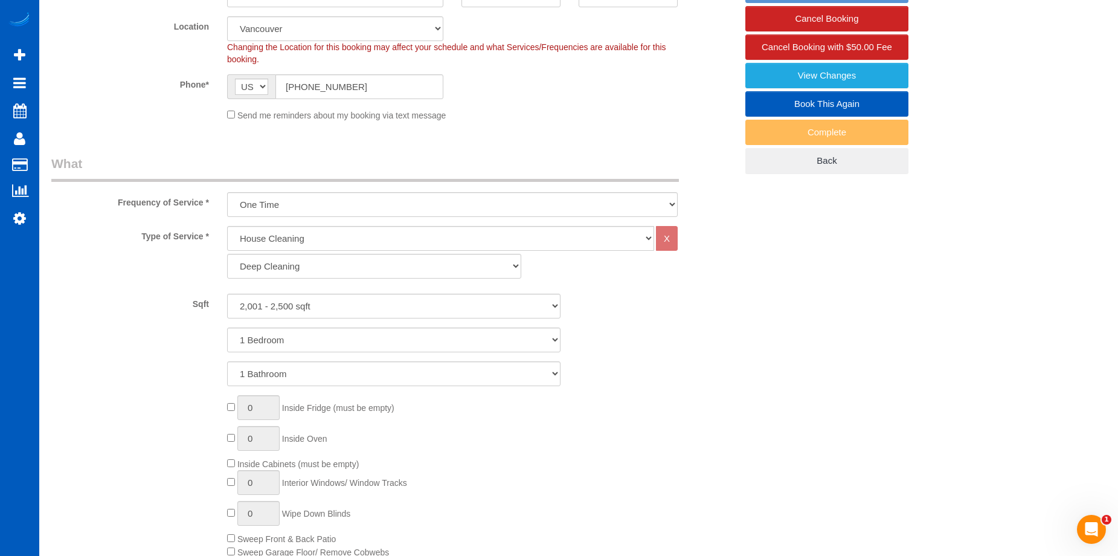
select select "object:1060"
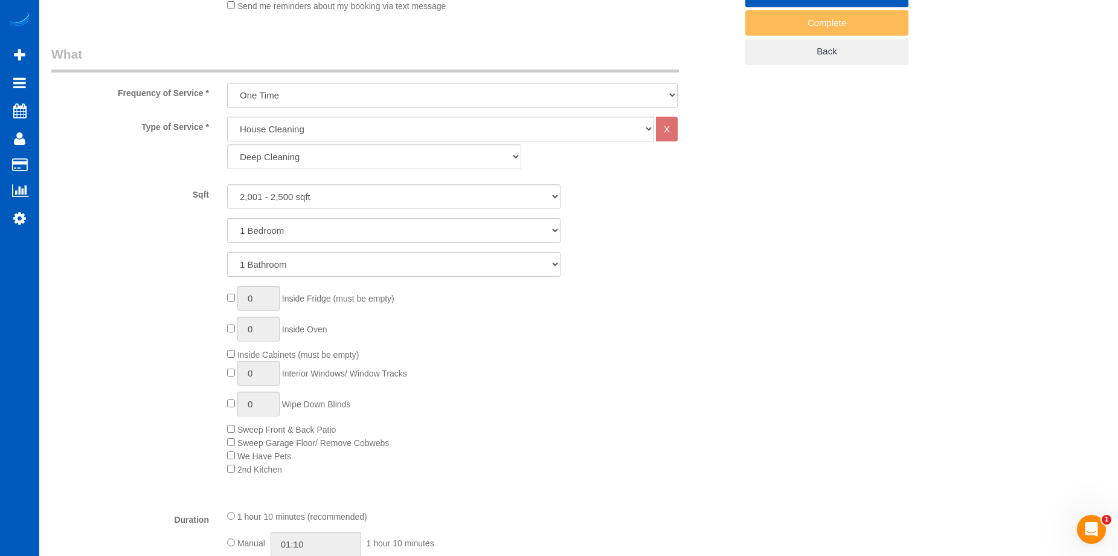
select select "spot1"
select select "2001"
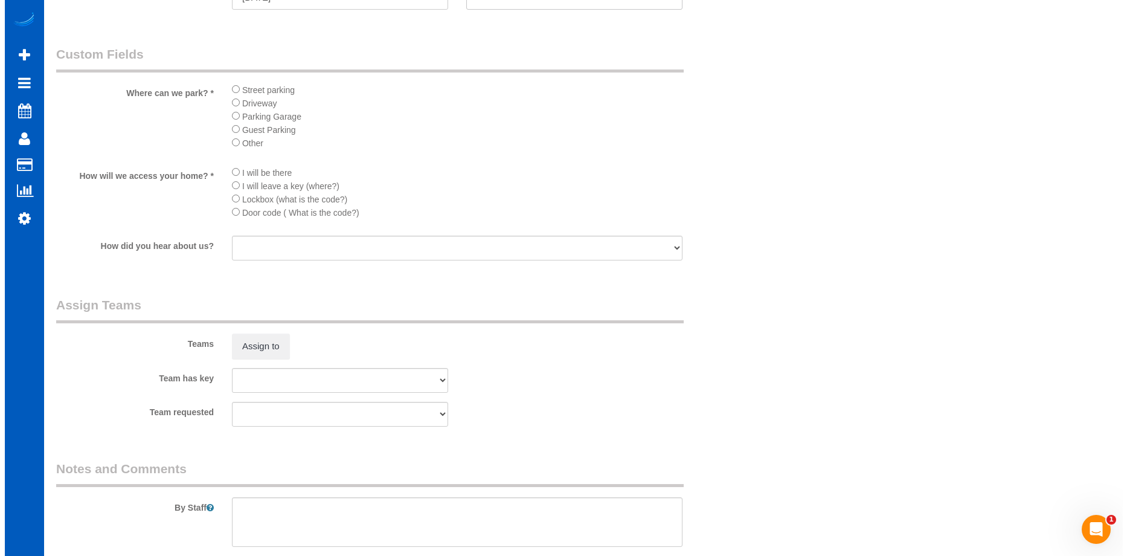
scroll to position [1390, 0]
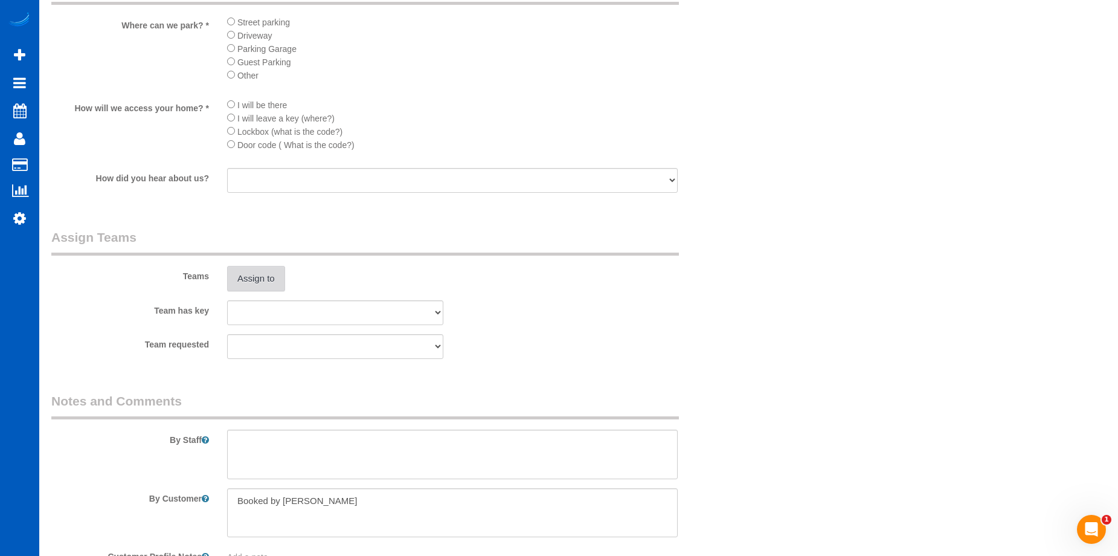
click at [256, 279] on button "Assign to" at bounding box center [256, 278] width 58 height 25
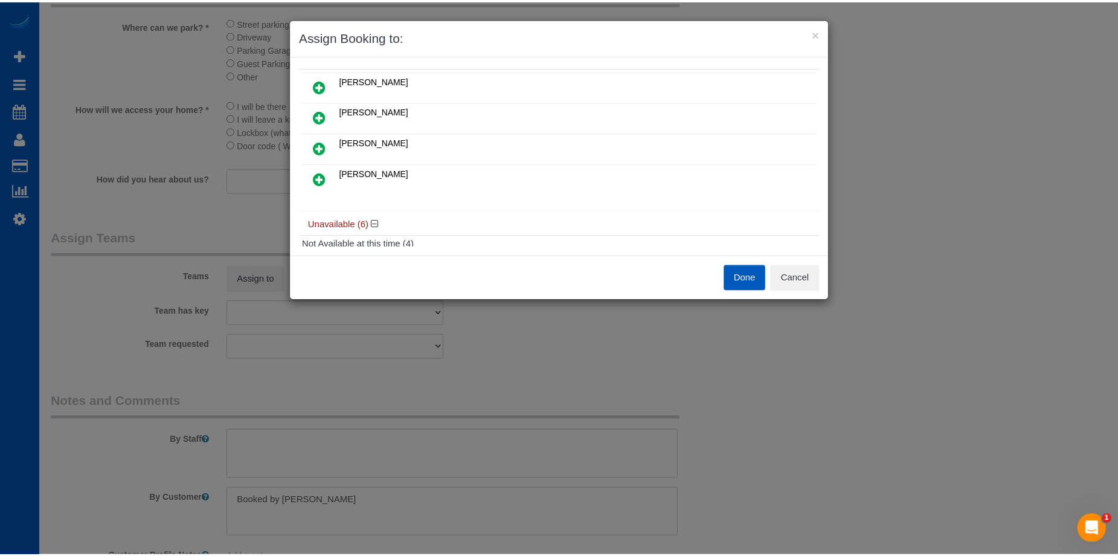
scroll to position [0, 0]
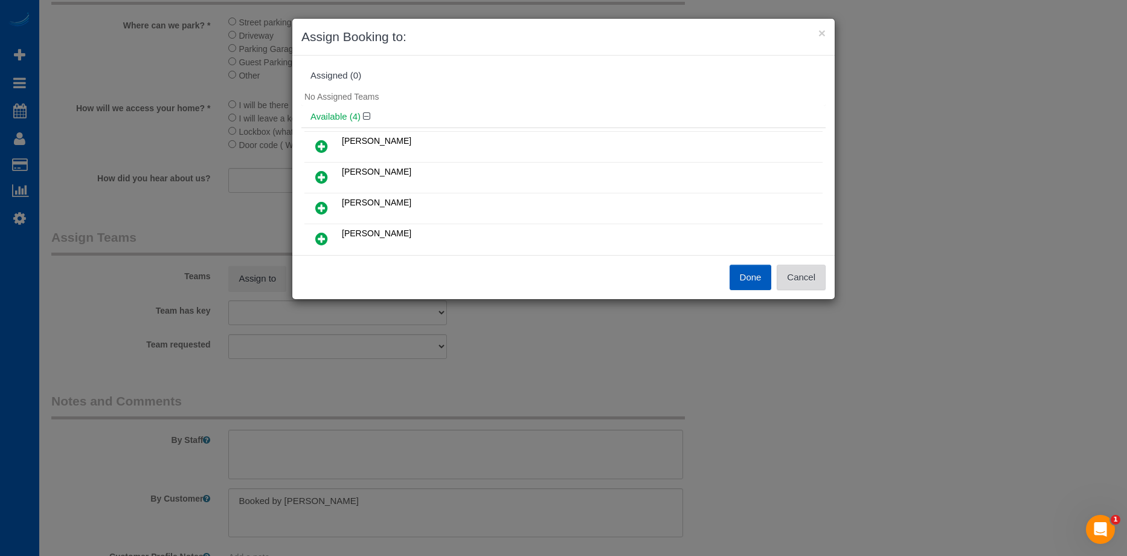
click at [799, 269] on button "Cancel" at bounding box center [801, 277] width 49 height 25
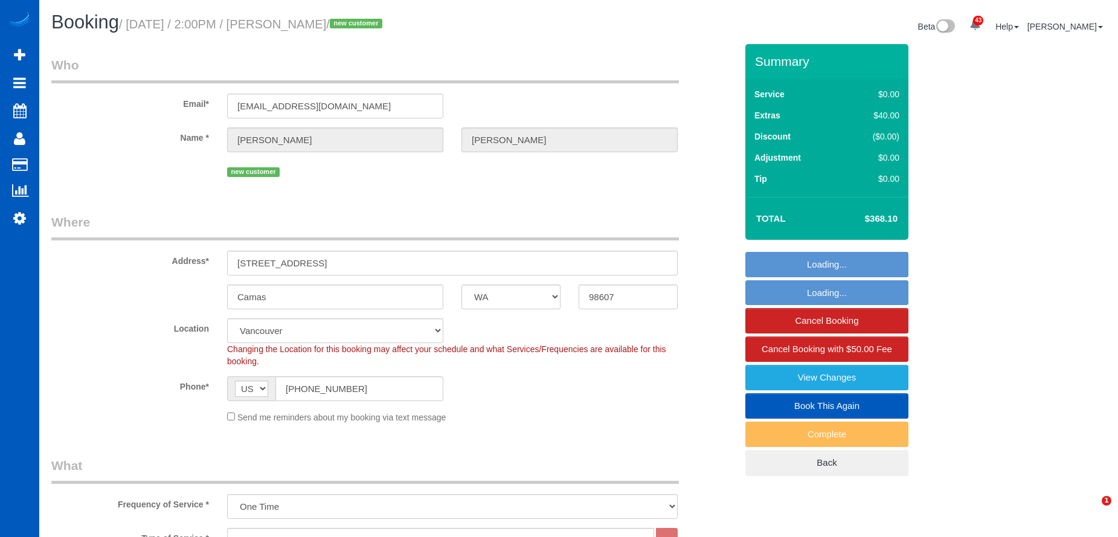
select select "WA"
select select "199"
select select "2001"
select select "spot1"
select select "object:1205"
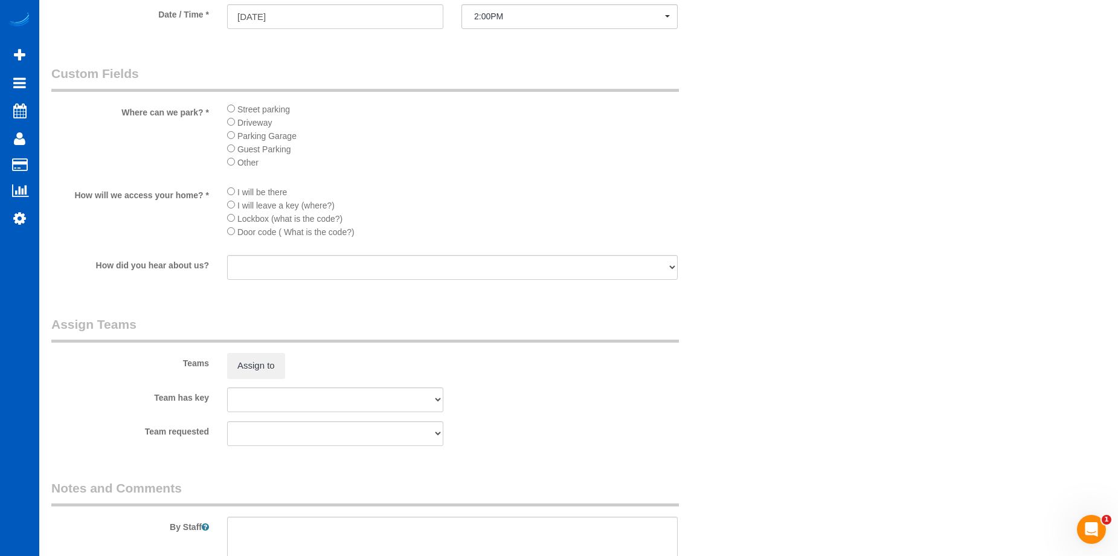
scroll to position [1329, 0]
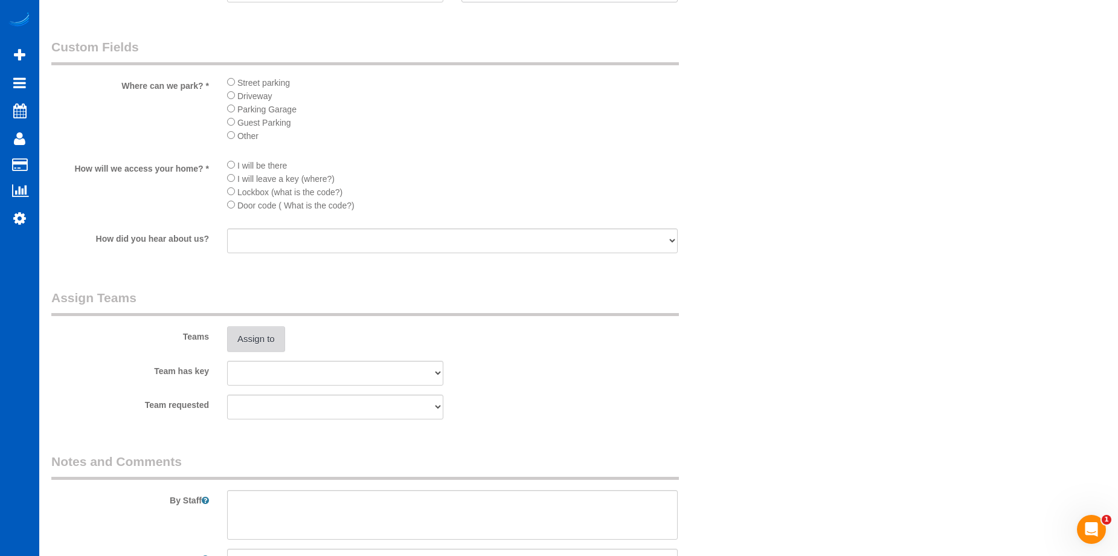
click at [263, 338] on button "Assign to" at bounding box center [256, 338] width 58 height 25
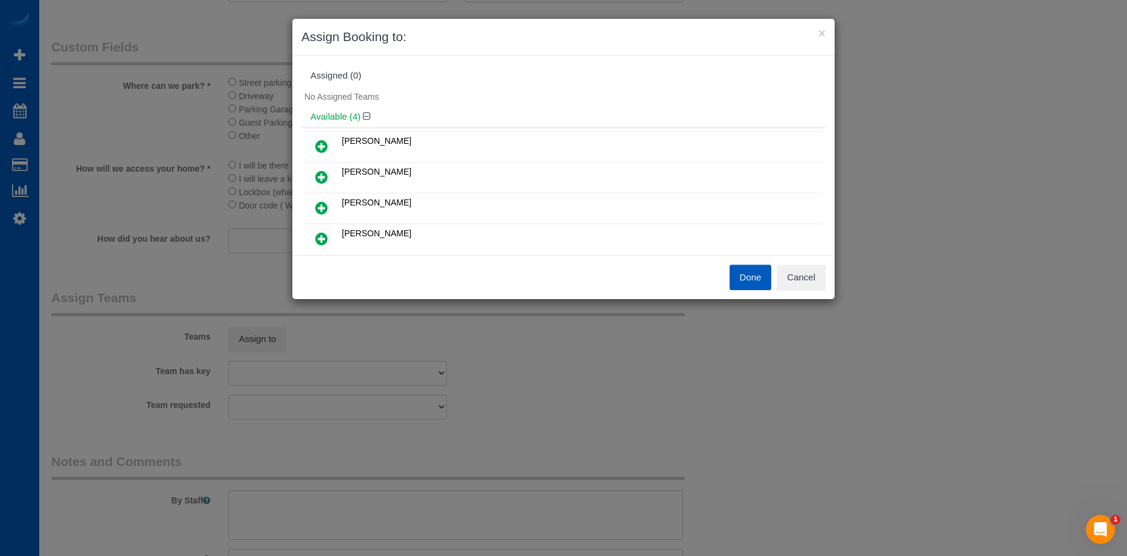
click at [323, 203] on icon at bounding box center [321, 208] width 13 height 15
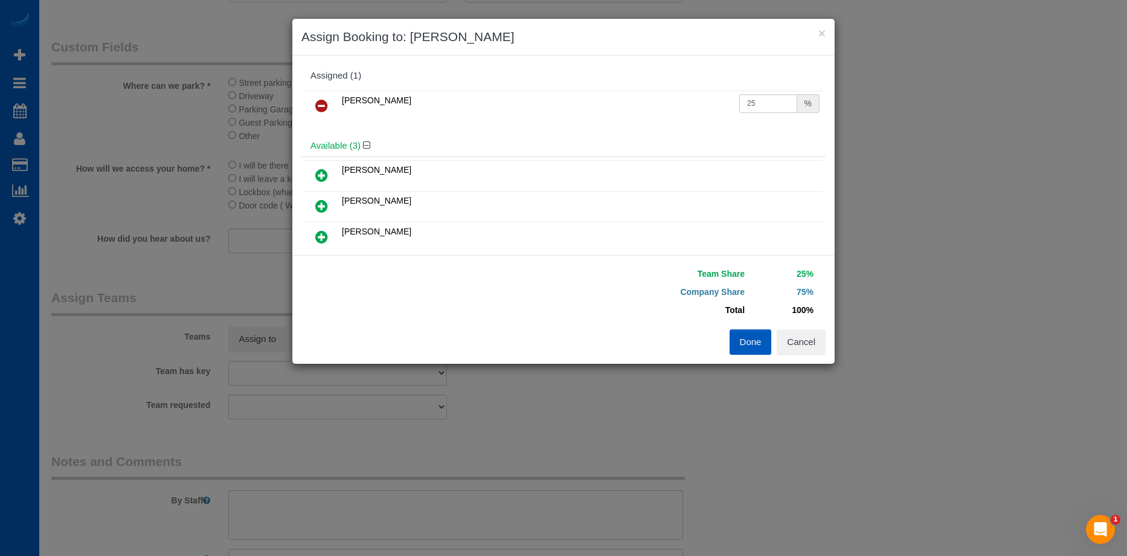
click at [317, 233] on icon at bounding box center [321, 237] width 13 height 15
click at [755, 342] on button "Done" at bounding box center [751, 341] width 42 height 25
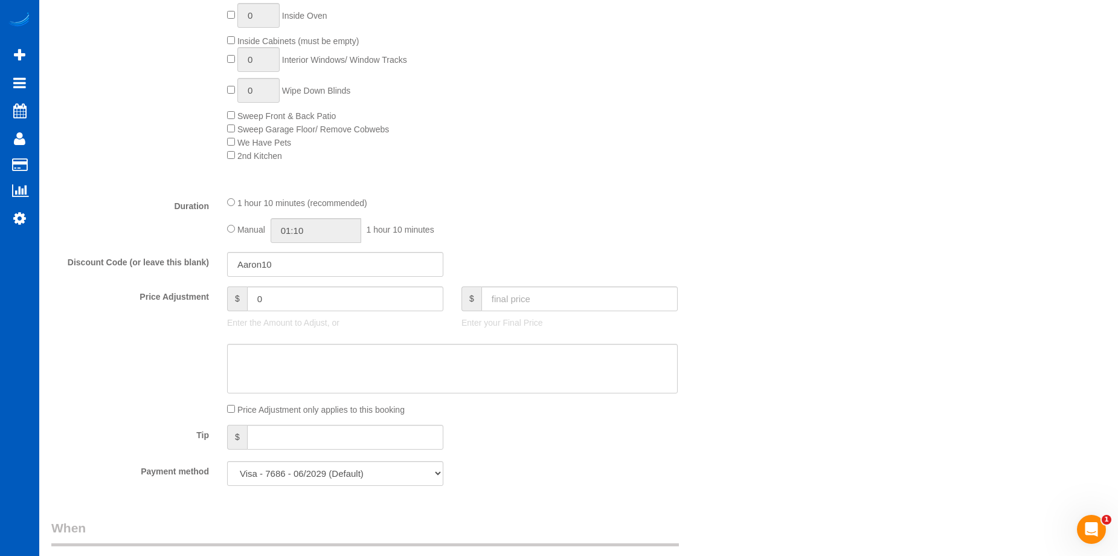
scroll to position [604, 0]
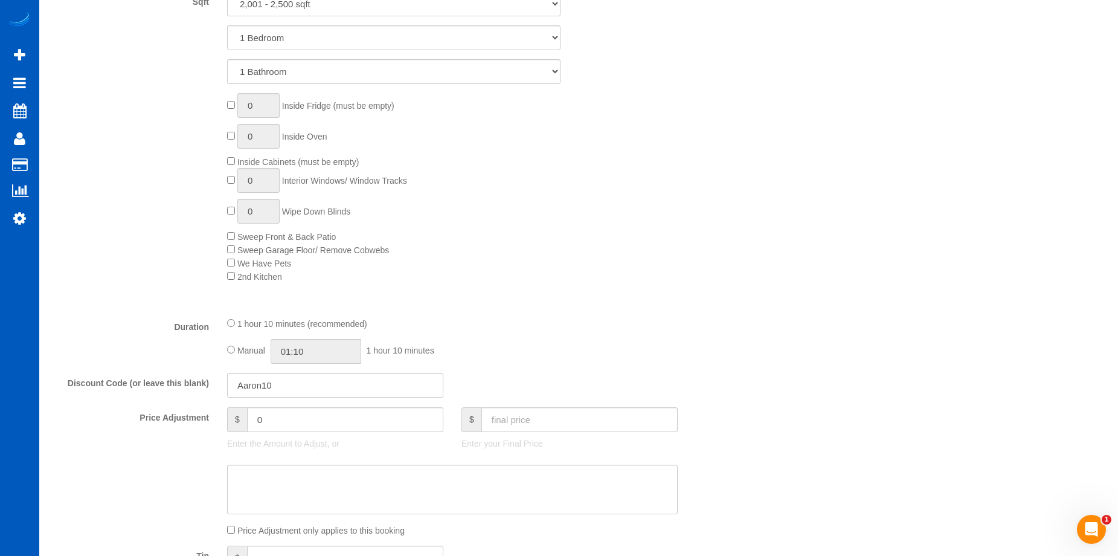
click at [235, 349] on div "Manual 01:10 1 hour 10 minutes" at bounding box center [452, 351] width 451 height 25
click at [305, 349] on input "01:10" at bounding box center [316, 351] width 91 height 25
type input "04:00"
click at [304, 381] on li "04:00" at bounding box center [303, 377] width 54 height 16
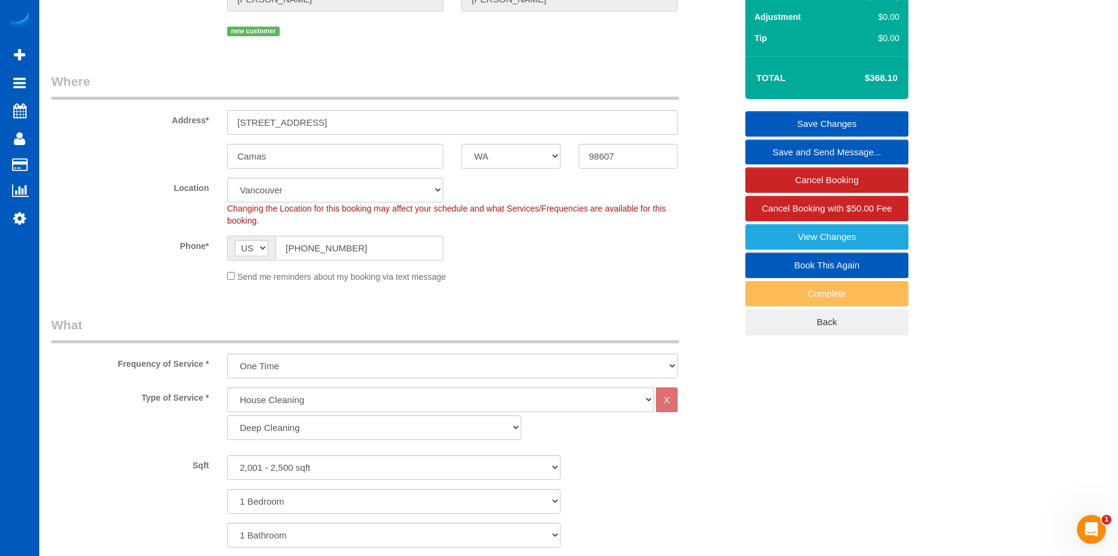
scroll to position [60, 0]
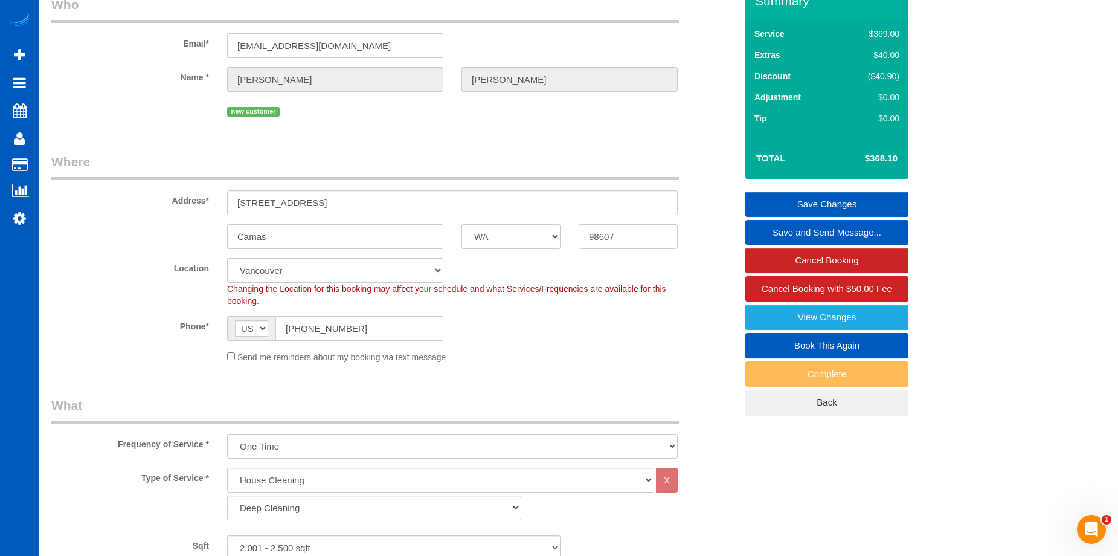
select select "spot15"
click at [799, 201] on link "Save Changes" at bounding box center [827, 204] width 163 height 25
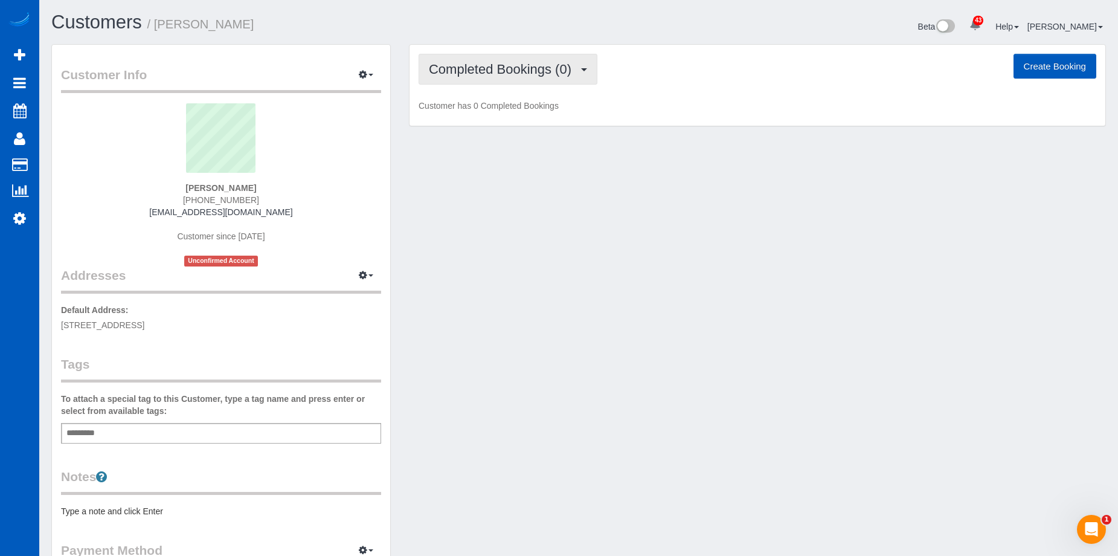
click at [500, 58] on button "Completed Bookings (0)" at bounding box center [508, 69] width 179 height 31
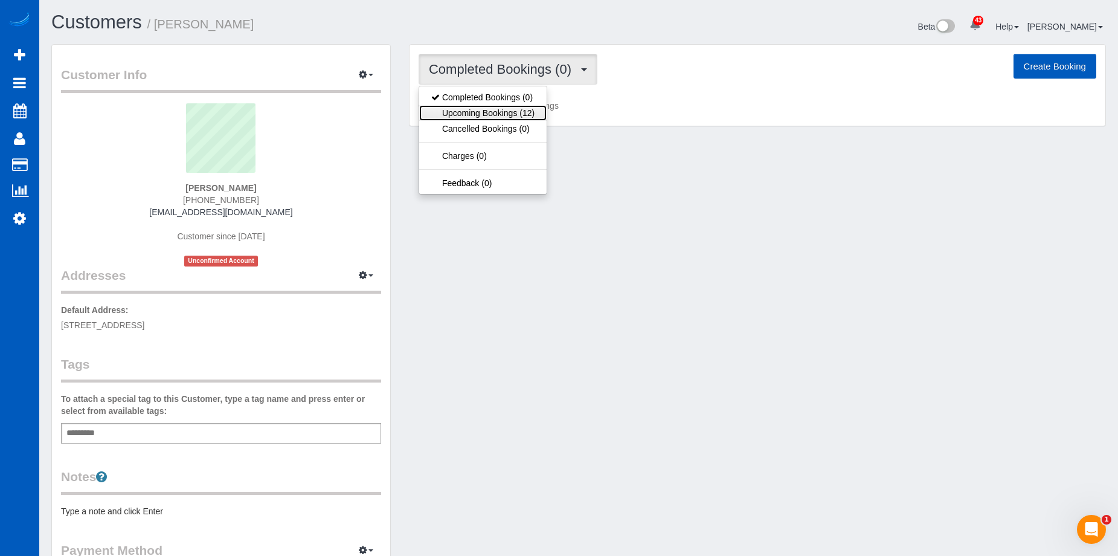
click at [492, 108] on link "Upcoming Bookings (12)" at bounding box center [482, 113] width 127 height 16
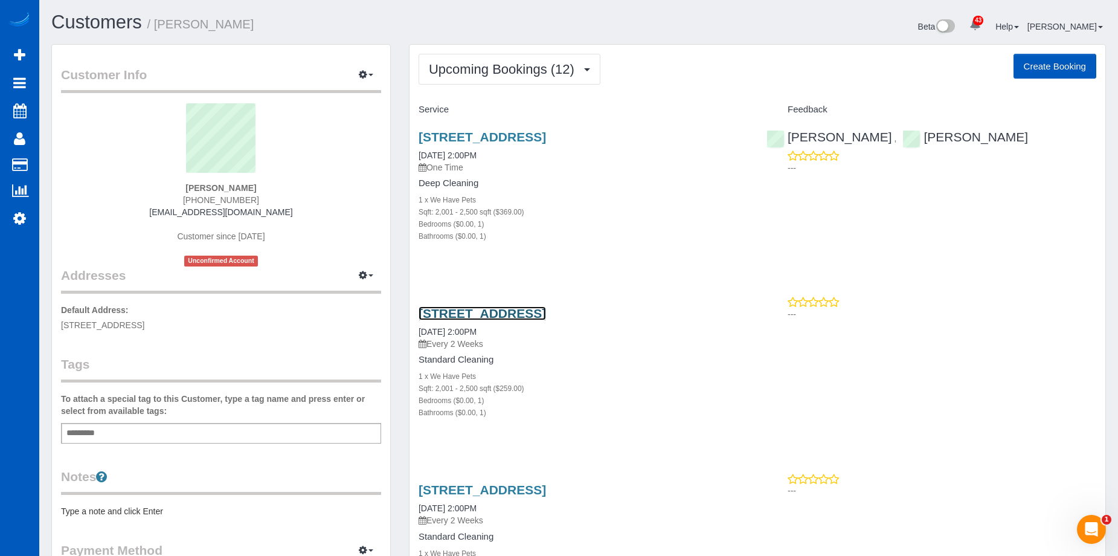
click at [538, 313] on link "27219 Ne 64th St, Camas, WA 98607" at bounding box center [482, 313] width 127 height 14
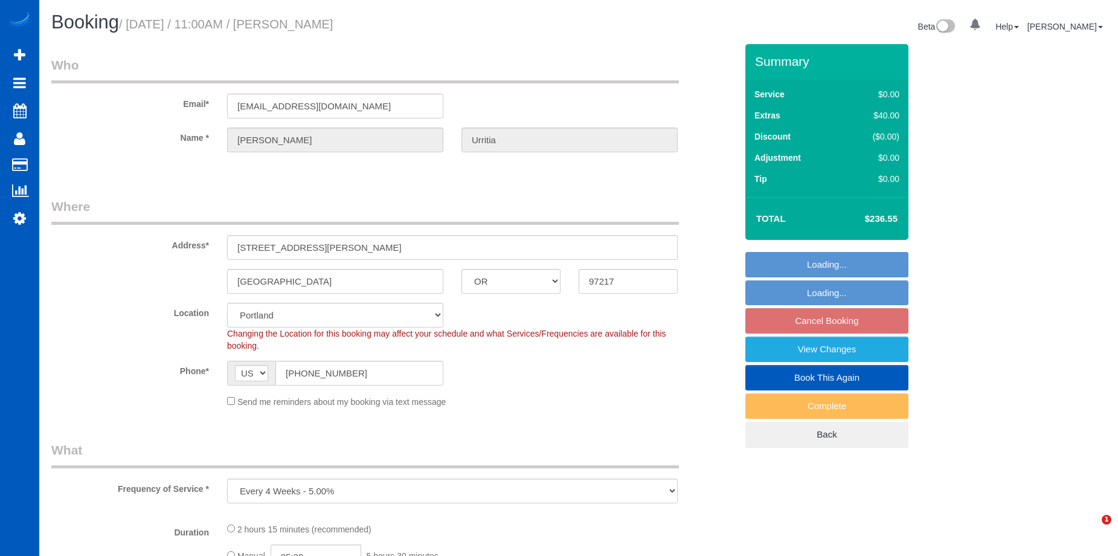
select select "OR"
select select "199"
select select "1501"
select select "3"
select select "2"
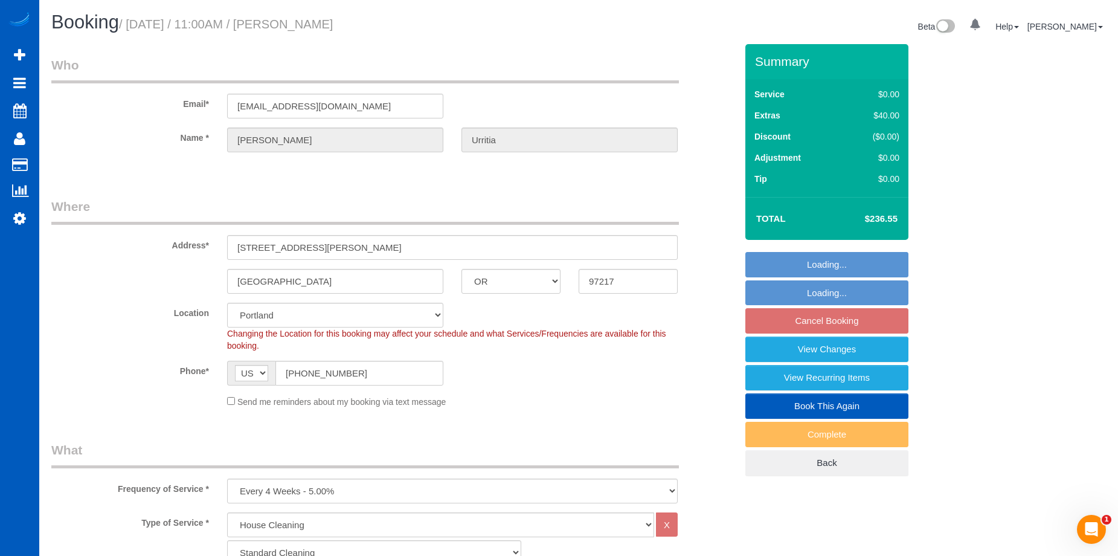
select select "object:953"
select select "spot2"
select select "1501"
select select "3"
select select "2"
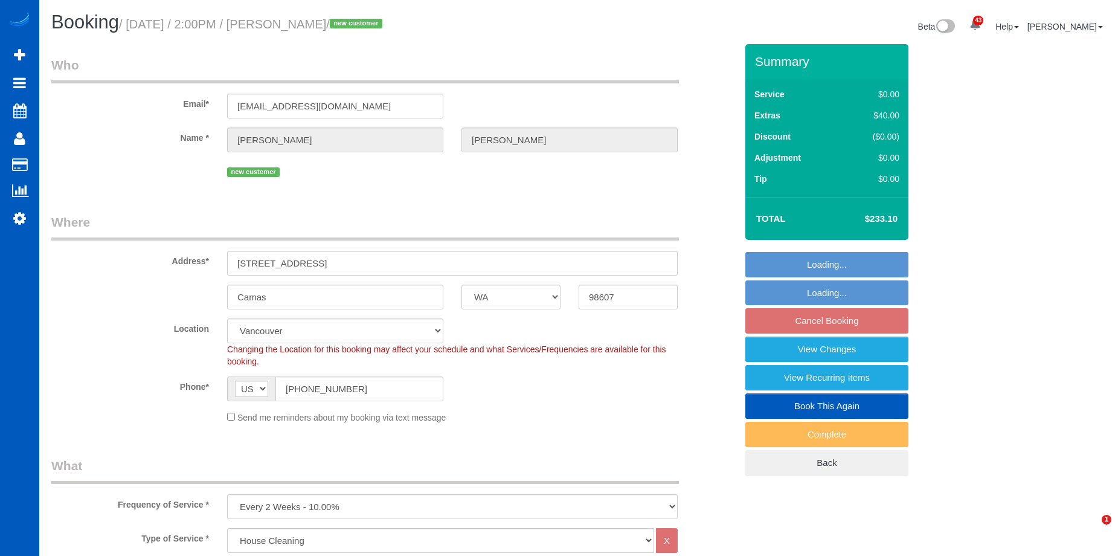
select select "WA"
select select "199"
select select "2001"
select select "spot3"
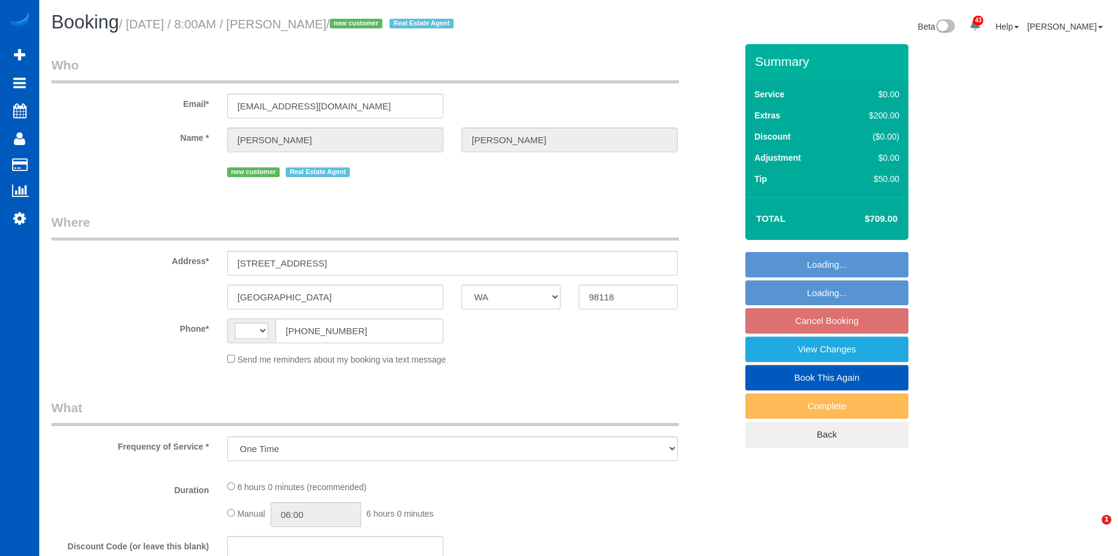
select select "WA"
select select "string:US"
select select "number:33"
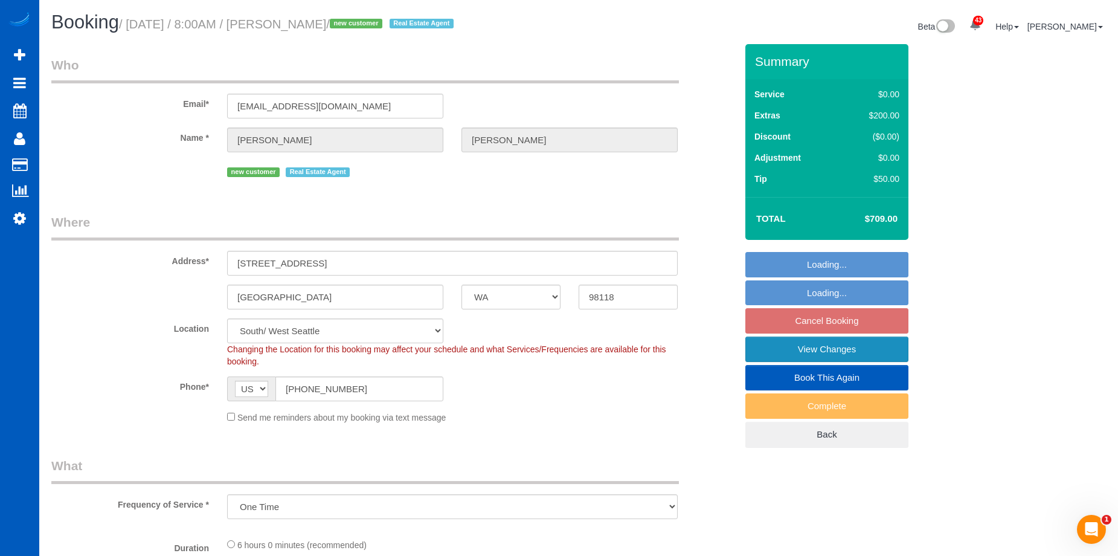
select select "199"
select select "1501"
select select "4"
select select "3"
select select "spot1"
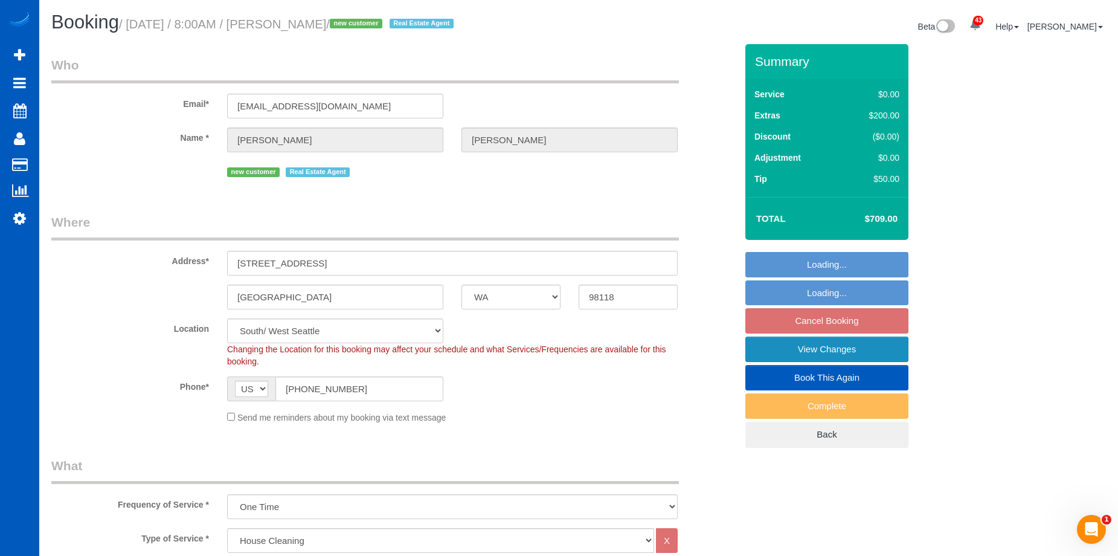
select select "object:1112"
select select "1501"
select select "4"
select select "3"
click at [780, 349] on link "View Changes" at bounding box center [827, 349] width 163 height 25
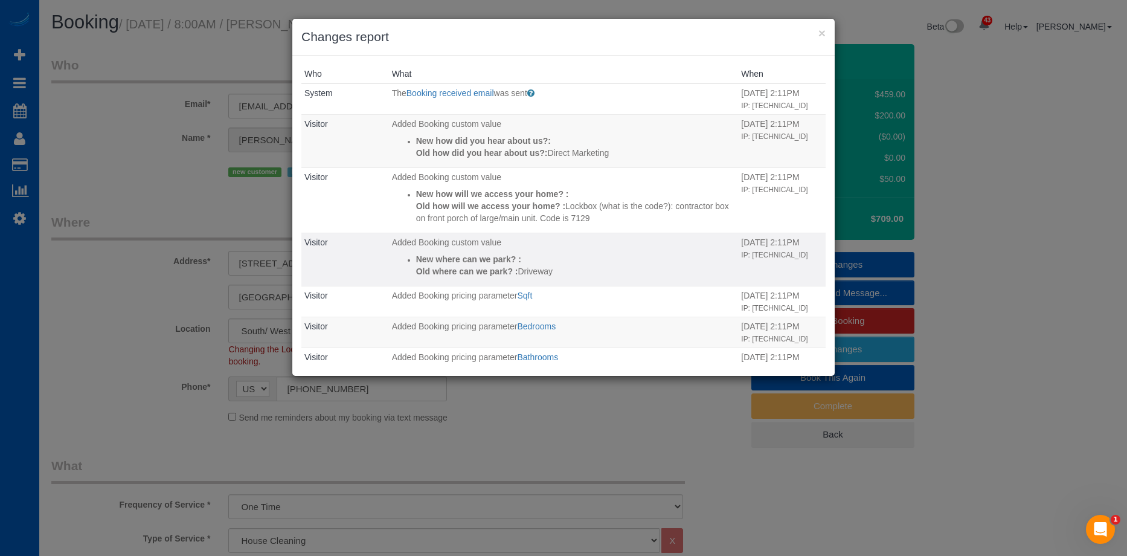
scroll to position [181, 0]
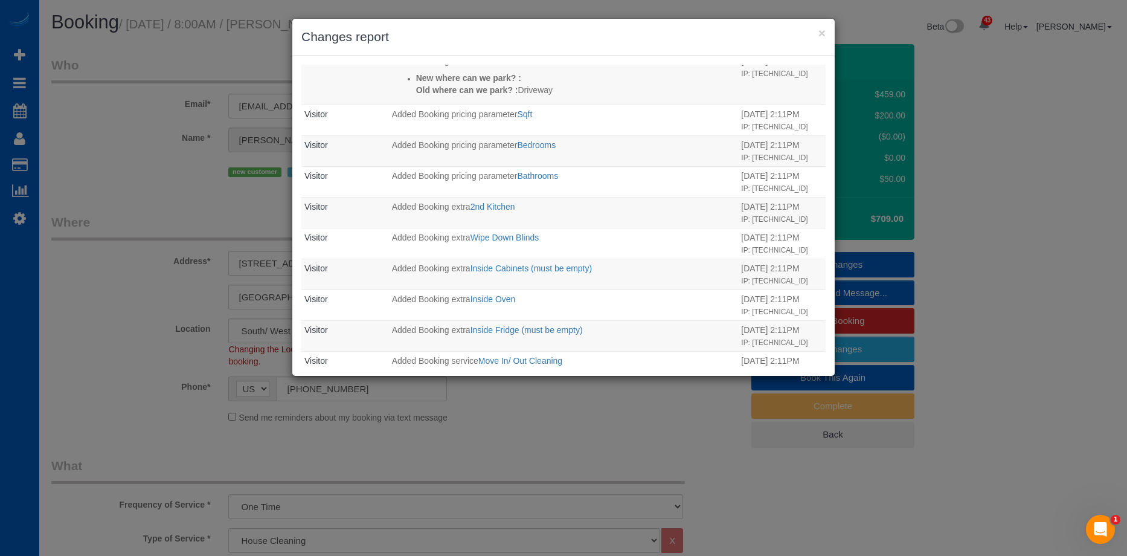
click at [827, 35] on div "× Changes report" at bounding box center [563, 37] width 543 height 37
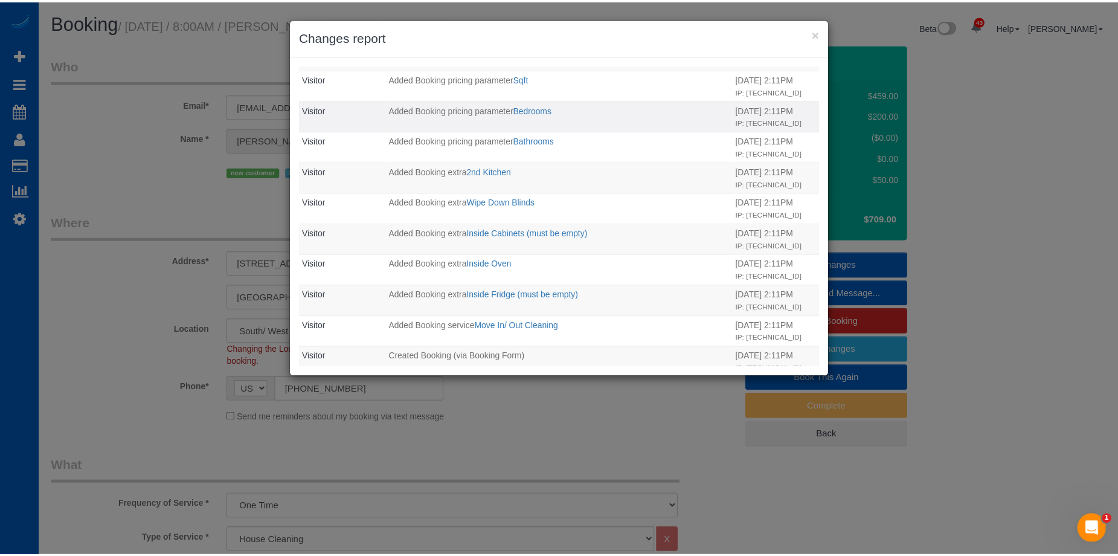
scroll to position [256, 0]
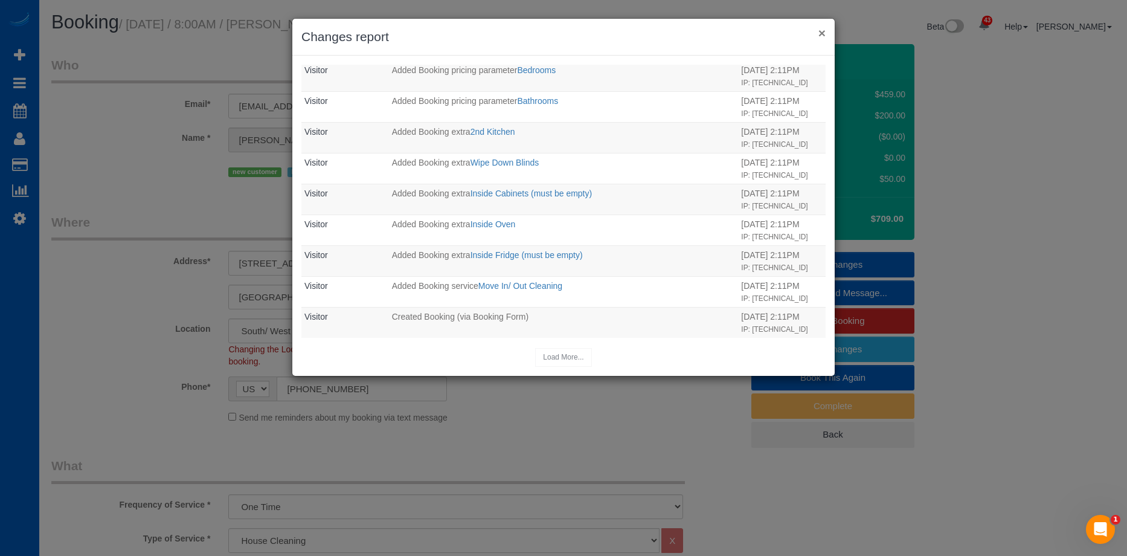
click at [820, 30] on button "×" at bounding box center [822, 33] width 7 height 13
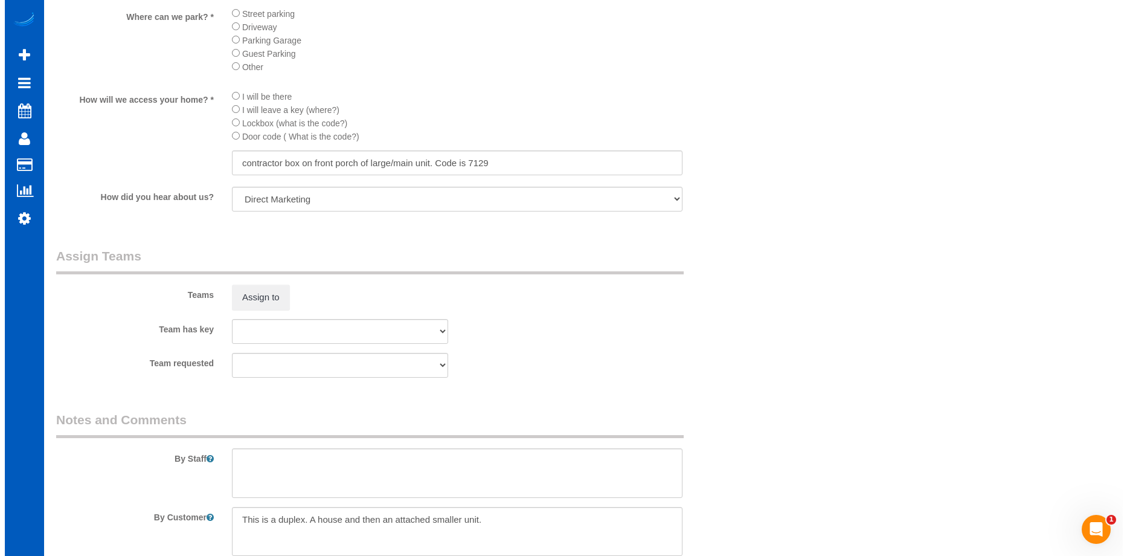
scroll to position [1510, 0]
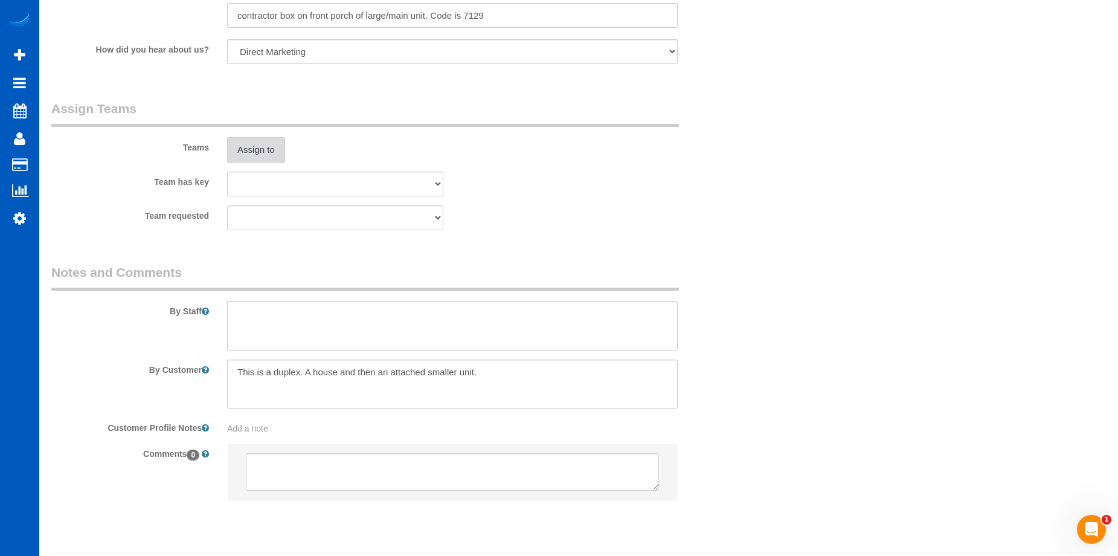
click at [257, 140] on button "Assign to" at bounding box center [256, 149] width 58 height 25
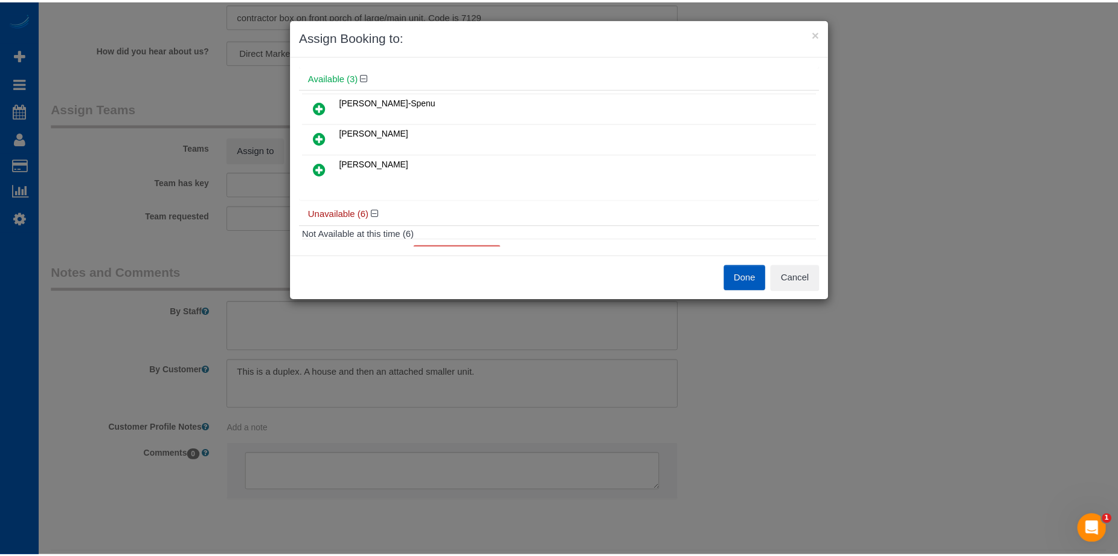
scroll to position [60, 0]
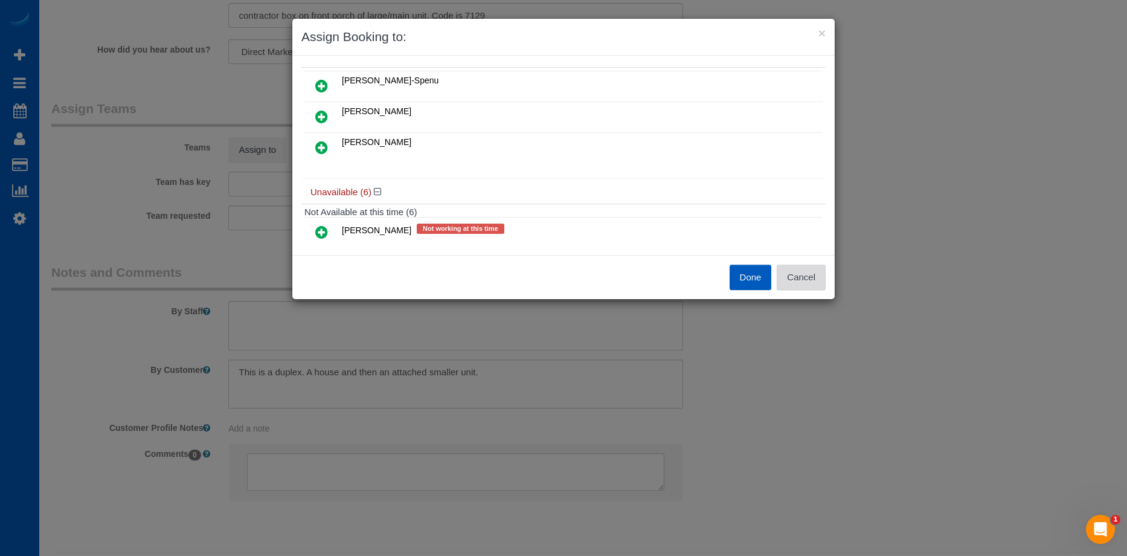
click at [794, 277] on button "Cancel" at bounding box center [801, 277] width 49 height 25
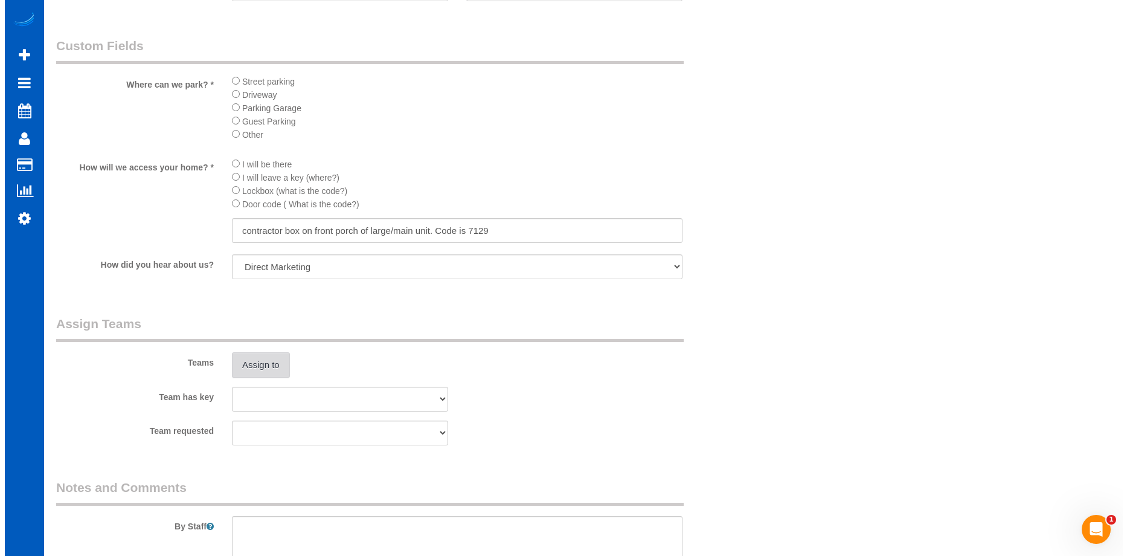
scroll to position [1390, 0]
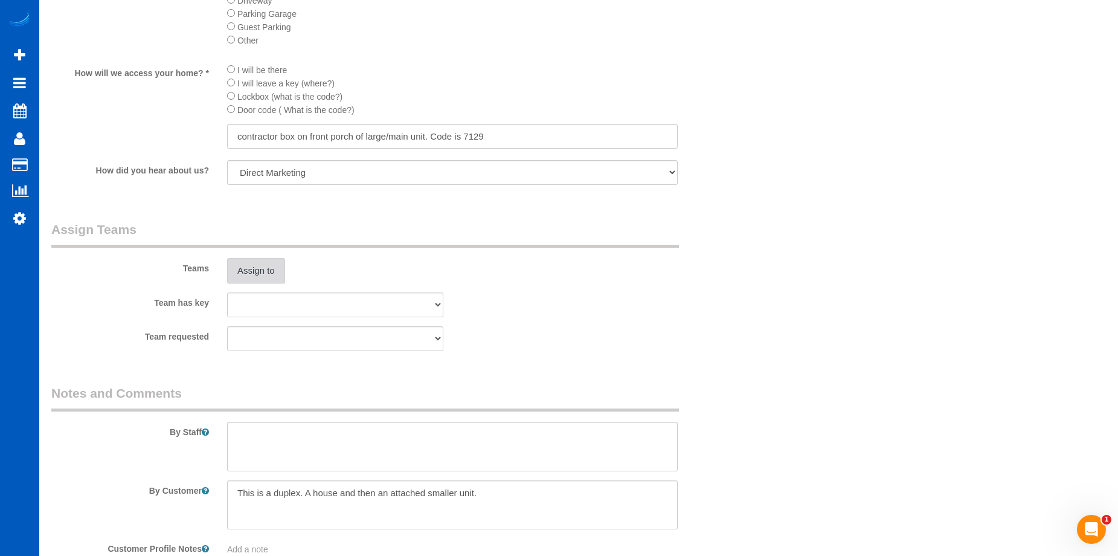
click at [250, 276] on button "Assign to" at bounding box center [256, 270] width 58 height 25
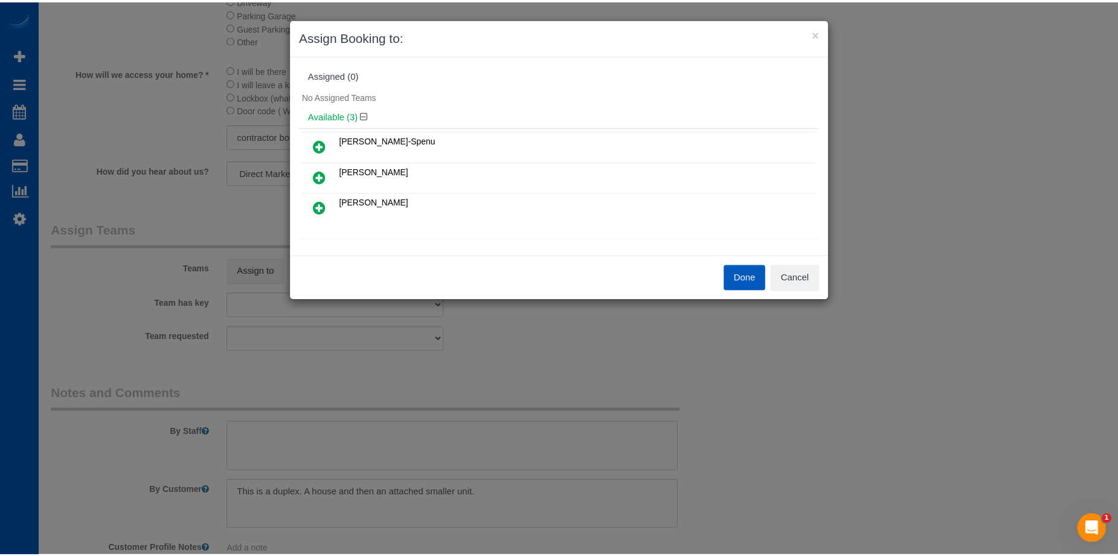
scroll to position [0, 0]
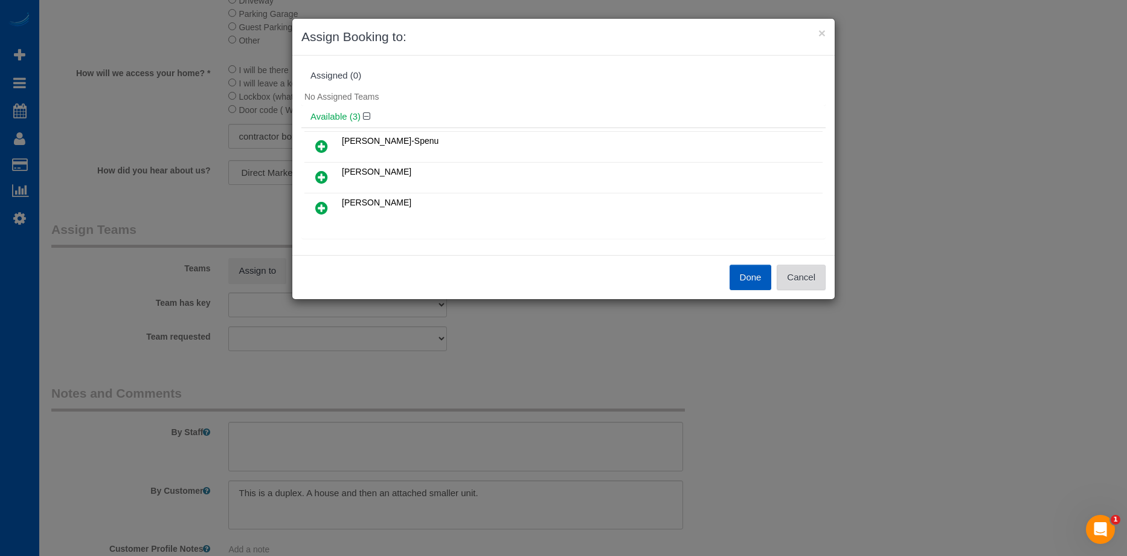
click at [800, 273] on button "Cancel" at bounding box center [801, 277] width 49 height 25
